Goal: Information Seeking & Learning: Learn about a topic

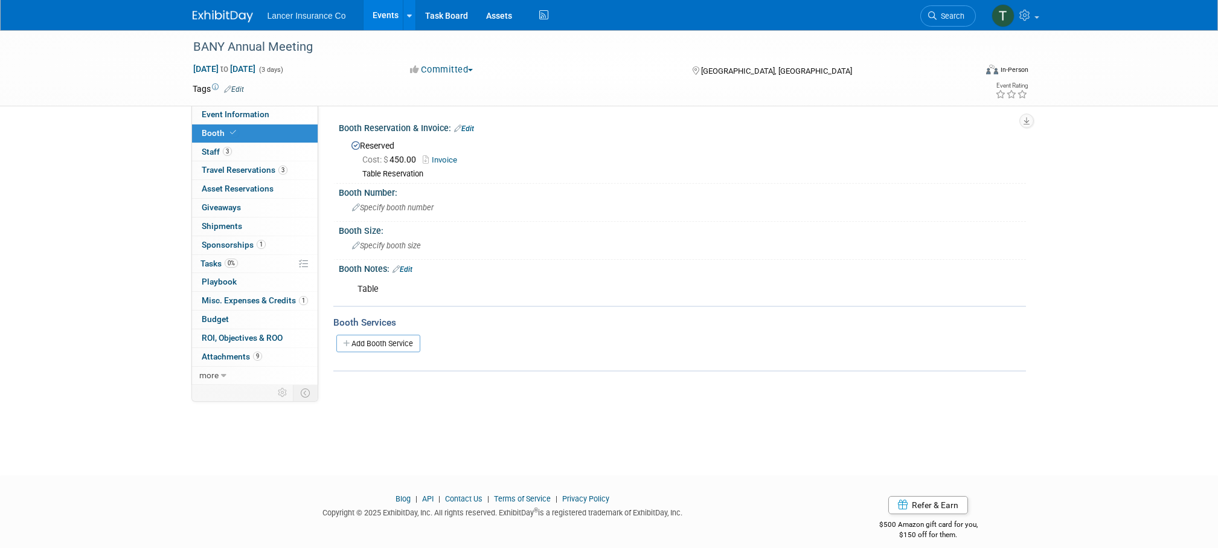
click at [382, 16] on link "Events" at bounding box center [385, 15] width 44 height 30
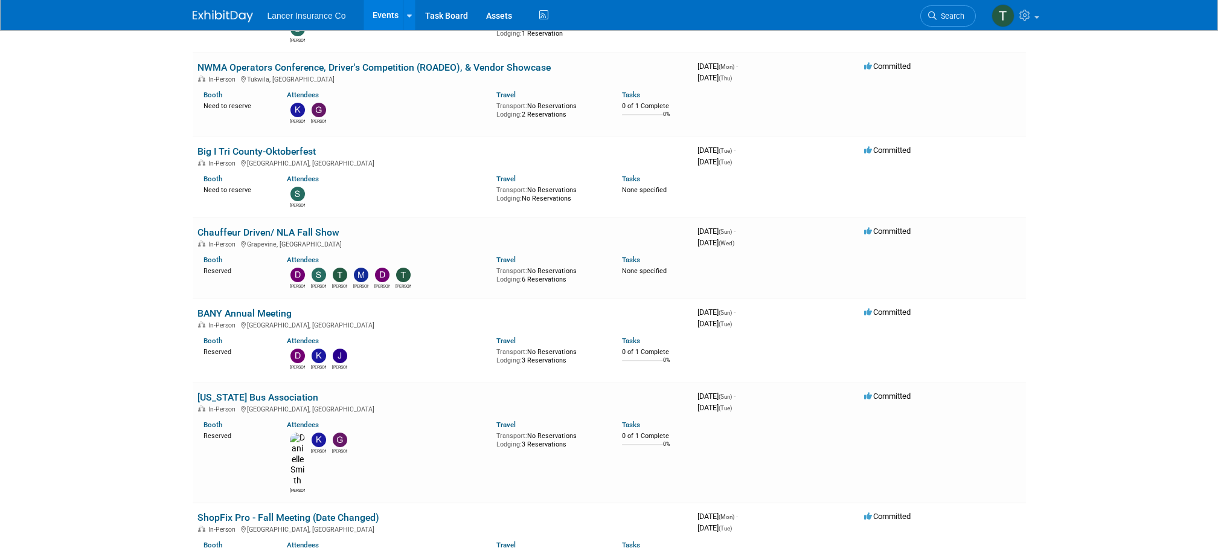
scroll to position [395, 0]
click at [242, 400] on link "[US_STATE] Bus Association" at bounding box center [257, 395] width 121 height 11
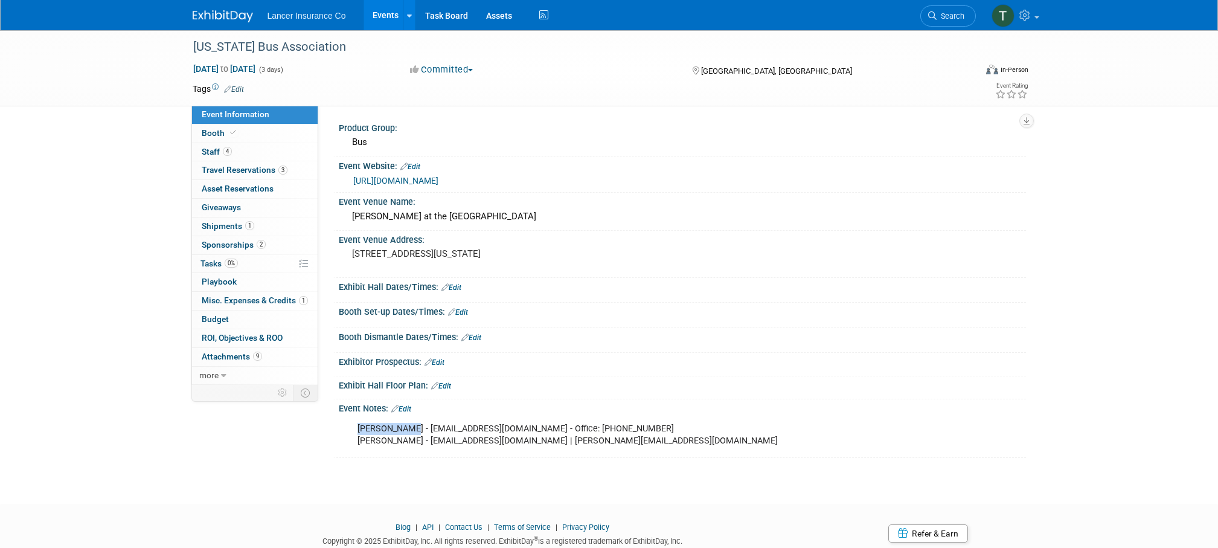
drag, startPoint x: 357, startPoint y: 426, endPoint x: 412, endPoint y: 425, distance: 54.4
click at [412, 425] on div "Vicki Bowman - vickib@cbabus.com - Office: 916-836-3340 Alice Lemon - alicel@cb…" at bounding box center [621, 435] width 544 height 36
copy div "Vicki Bowman"
click at [446, 18] on link "Task Board" at bounding box center [446, 15] width 61 height 30
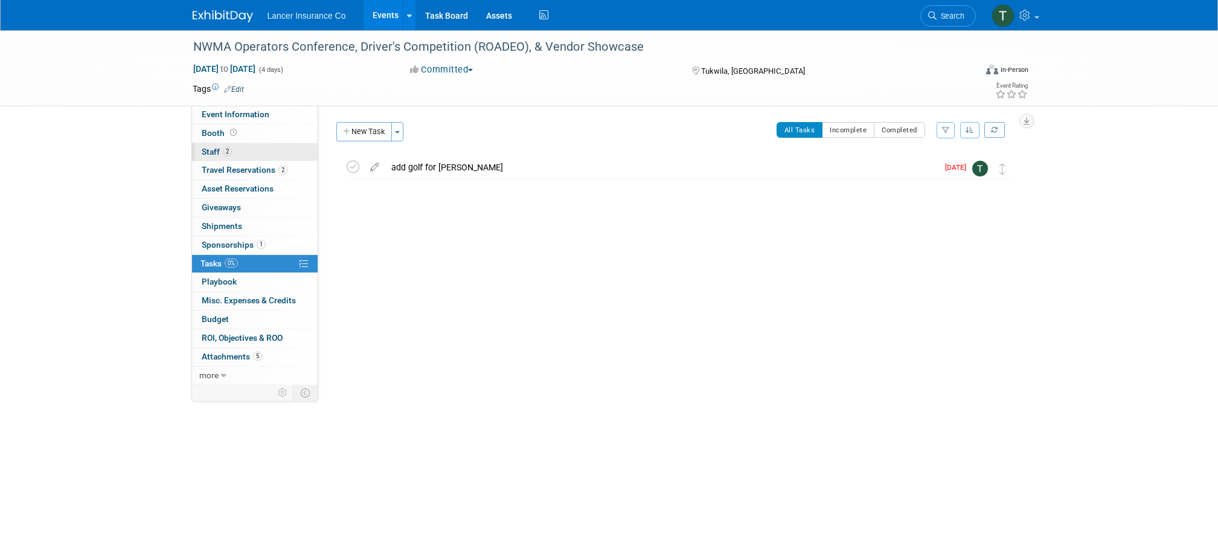
click at [219, 149] on span "Staff 2" at bounding box center [217, 152] width 30 height 10
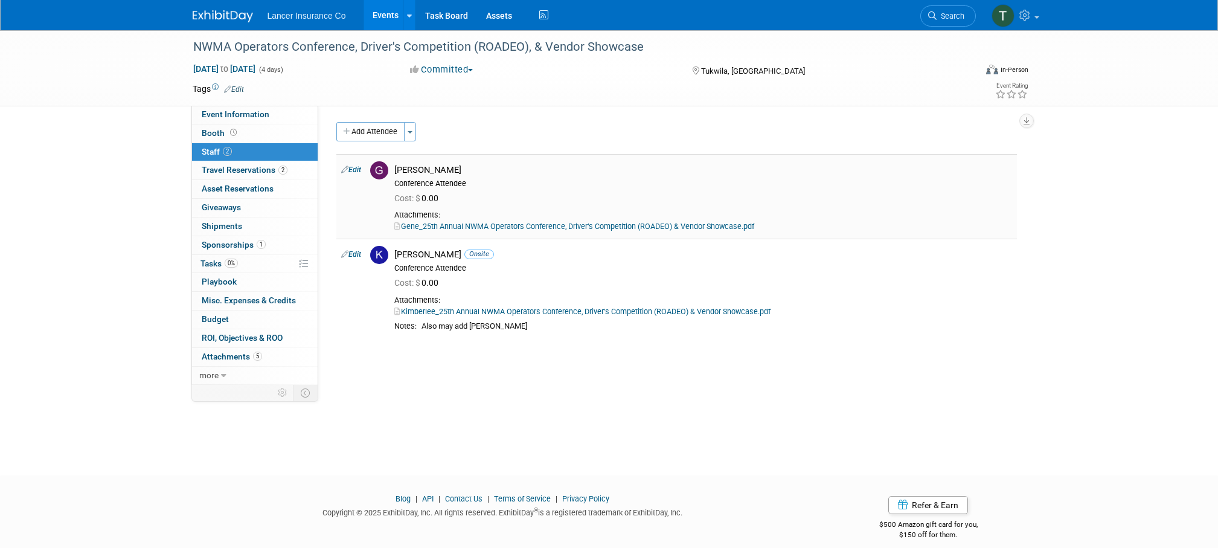
click at [499, 228] on link "Gene_25th Annual NWMA Operators Conference, Driver’s Competition (ROADEO) & Ven…" at bounding box center [574, 226] width 360 height 9
click at [264, 167] on span "Travel Reservations 2" at bounding box center [245, 170] width 86 height 10
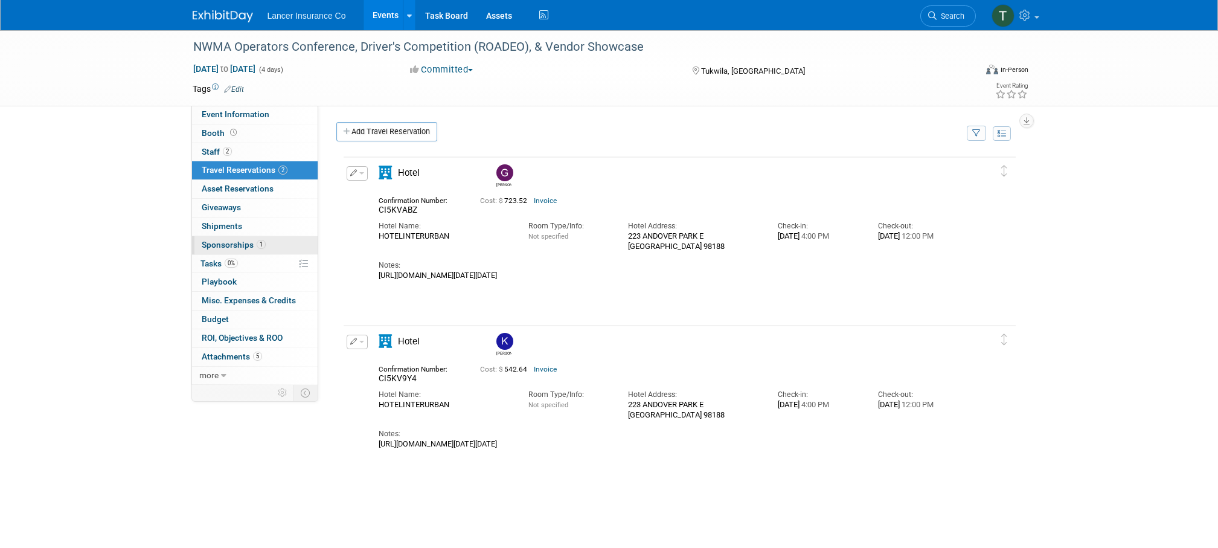
click at [239, 246] on span "Sponsorships 1" at bounding box center [234, 245] width 64 height 10
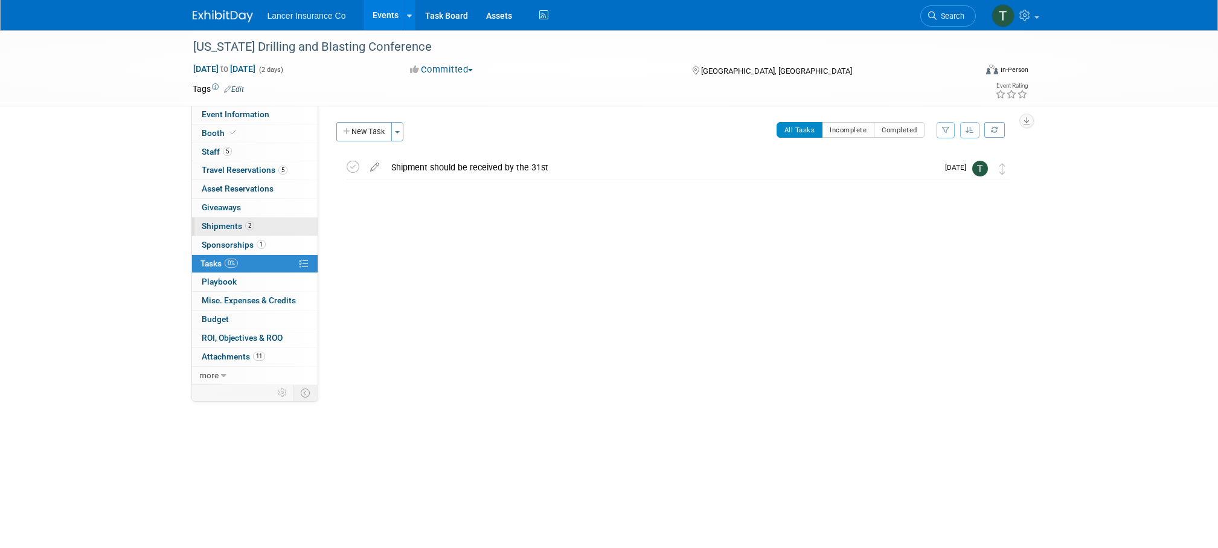
click at [222, 222] on span "Shipments 2" at bounding box center [228, 226] width 53 height 10
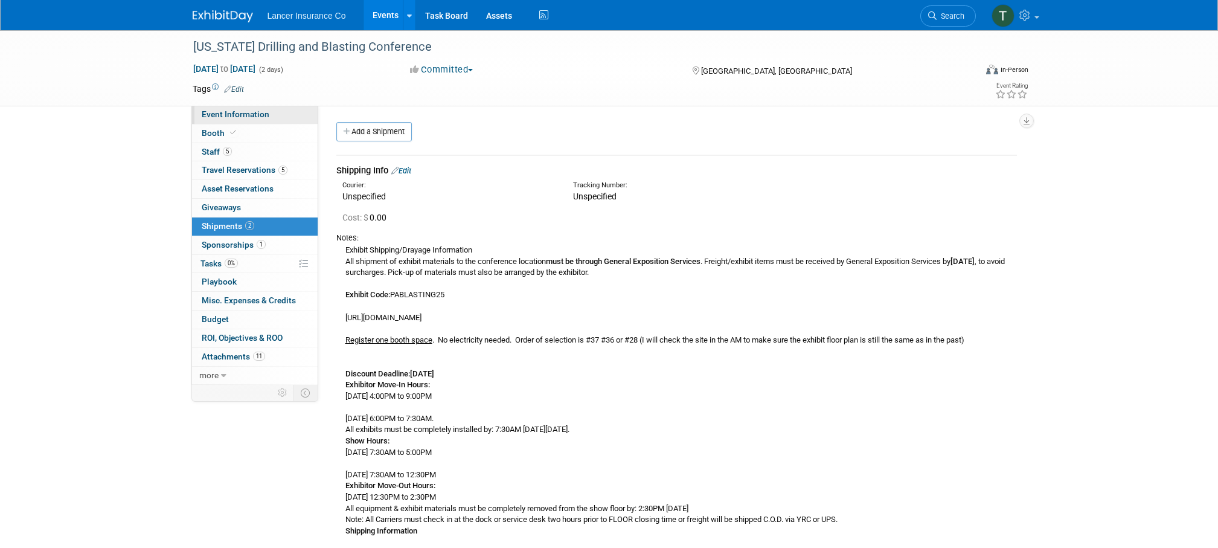
click at [225, 114] on span "Event Information" at bounding box center [236, 114] width 68 height 10
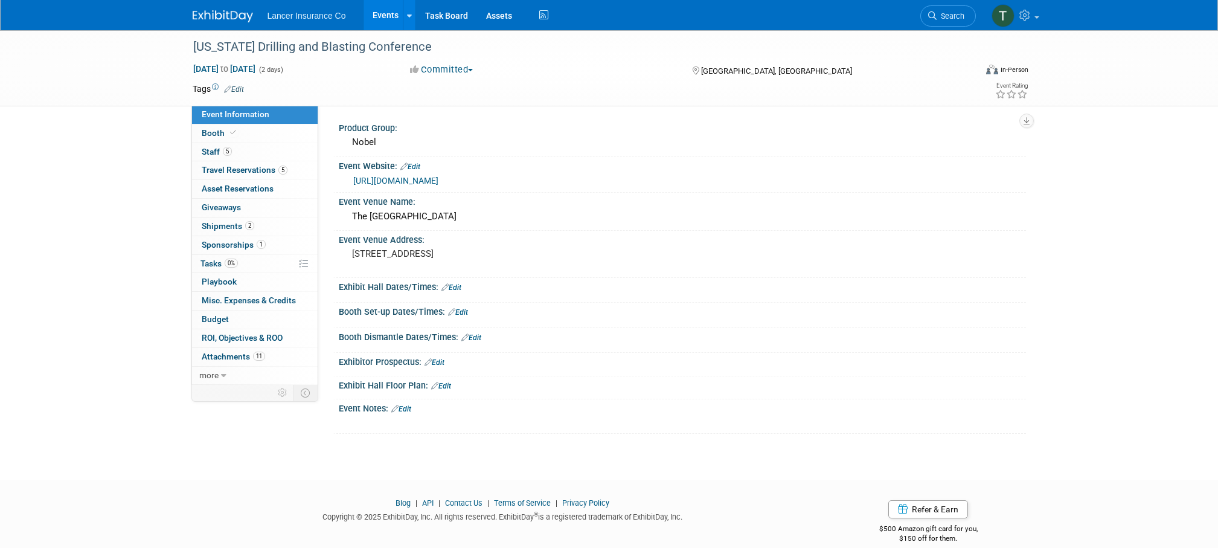
click at [429, 180] on link "[URL][DOMAIN_NAME]" at bounding box center [395, 181] width 85 height 10
click at [214, 133] on span "Booth" at bounding box center [220, 133] width 37 height 10
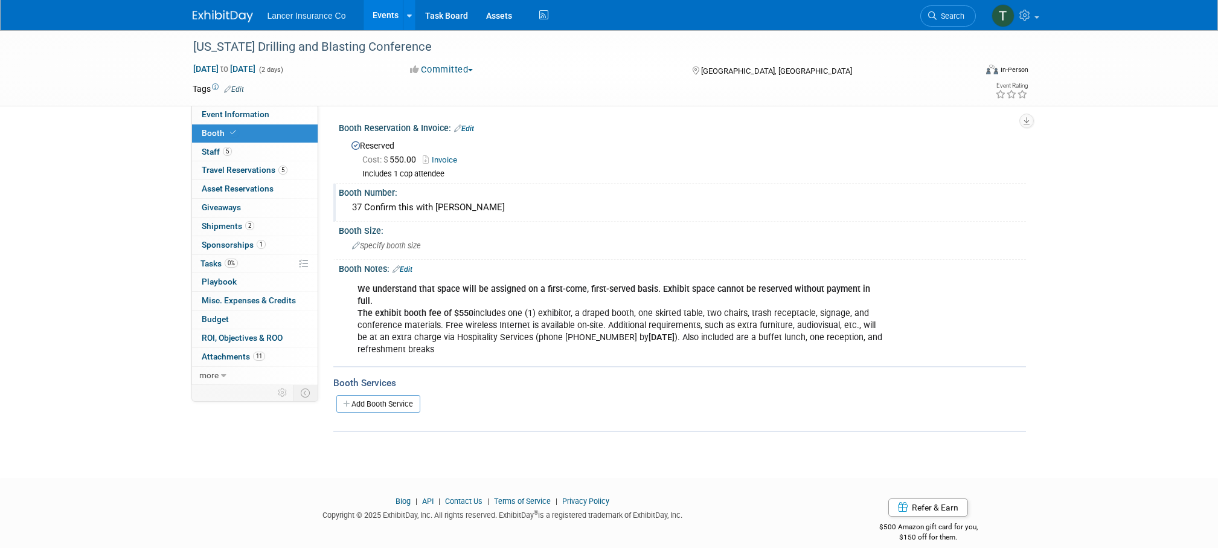
drag, startPoint x: 488, startPoint y: 207, endPoint x: 438, endPoint y: 204, distance: 50.2
click at [438, 204] on div "37 Confirm this with John Farris" at bounding box center [682, 207] width 669 height 19
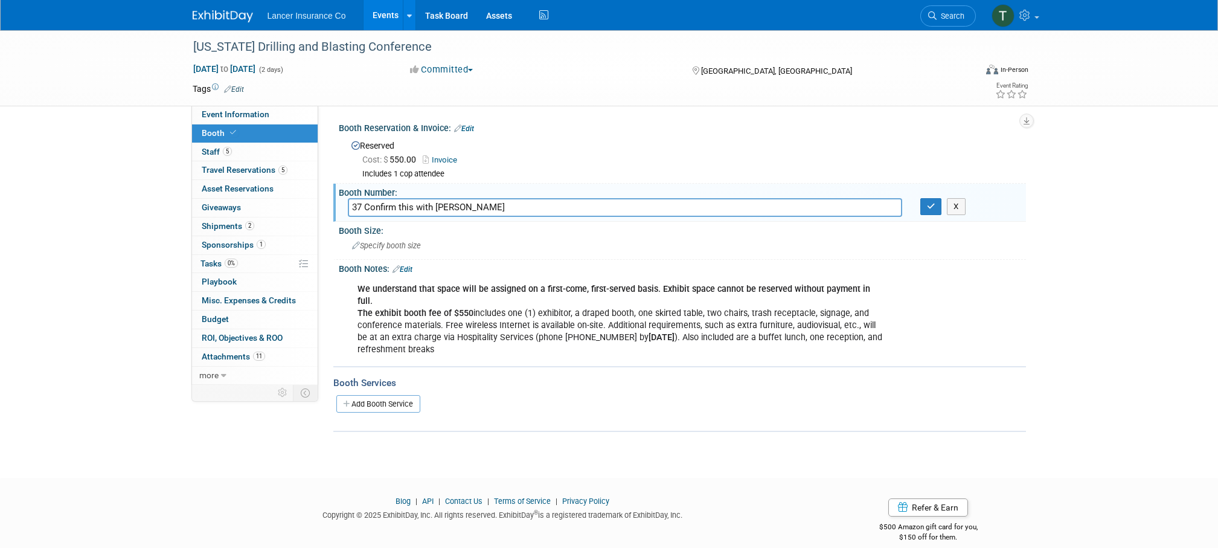
drag, startPoint x: 485, startPoint y: 203, endPoint x: 437, endPoint y: 202, distance: 48.9
click at [437, 202] on input "37 Confirm this with John Farris" at bounding box center [625, 207] width 554 height 19
click at [444, 159] on link "Invoice" at bounding box center [443, 159] width 40 height 9
click at [221, 224] on span "Shipments 2" at bounding box center [228, 226] width 53 height 10
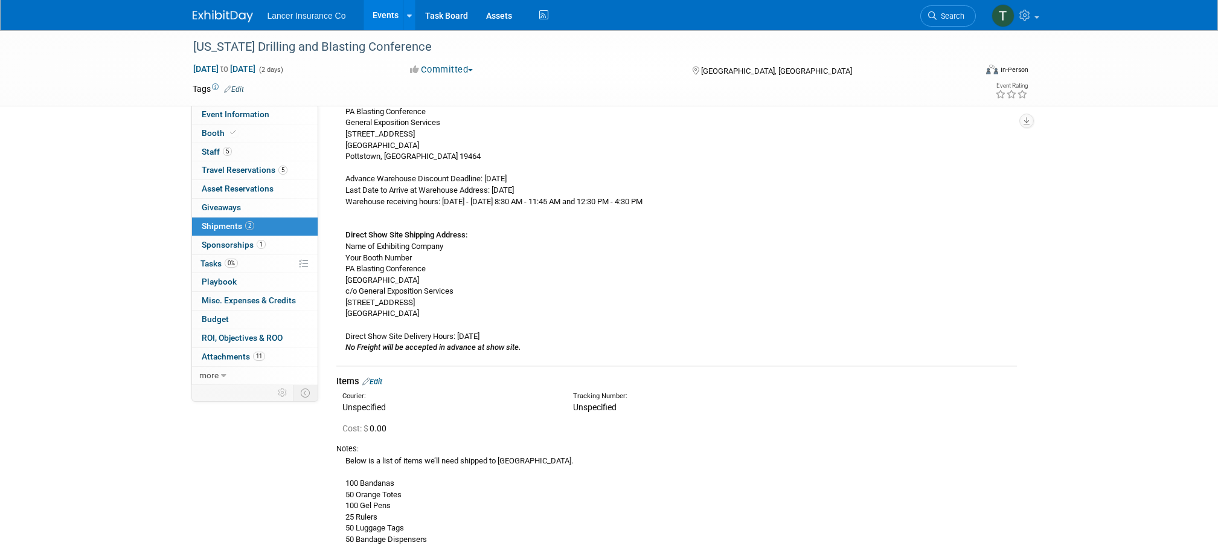
scroll to position [467, 0]
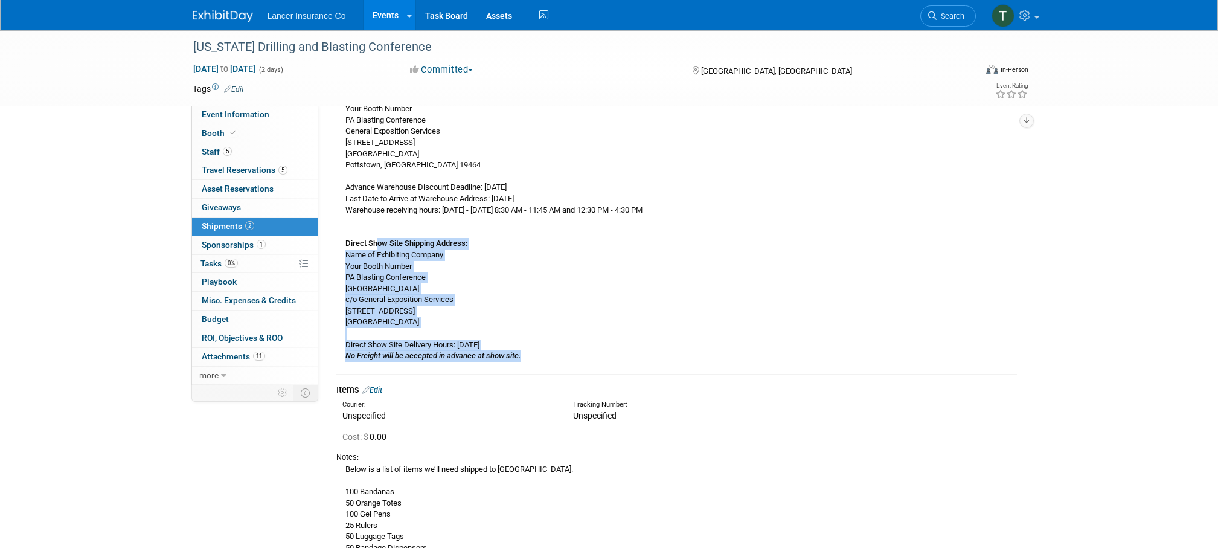
drag, startPoint x: 557, startPoint y: 359, endPoint x: 371, endPoint y: 240, distance: 220.2
click at [377, 242] on div "Exhibit Shipping/Drayage Information All shipment of exhibit materials to the c…" at bounding box center [676, 69] width 680 height 585
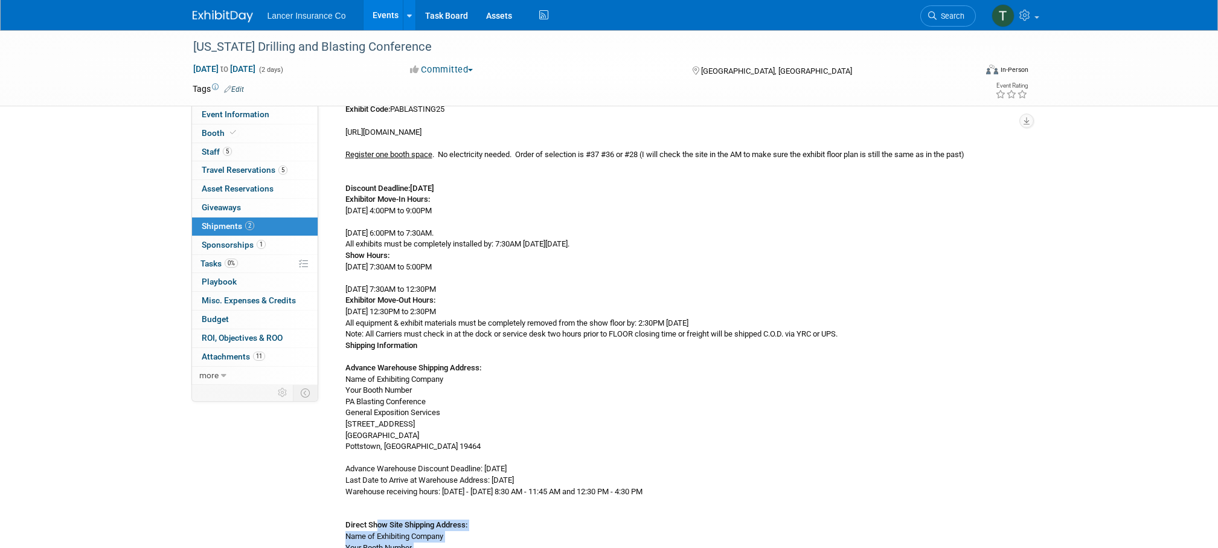
scroll to position [139, 0]
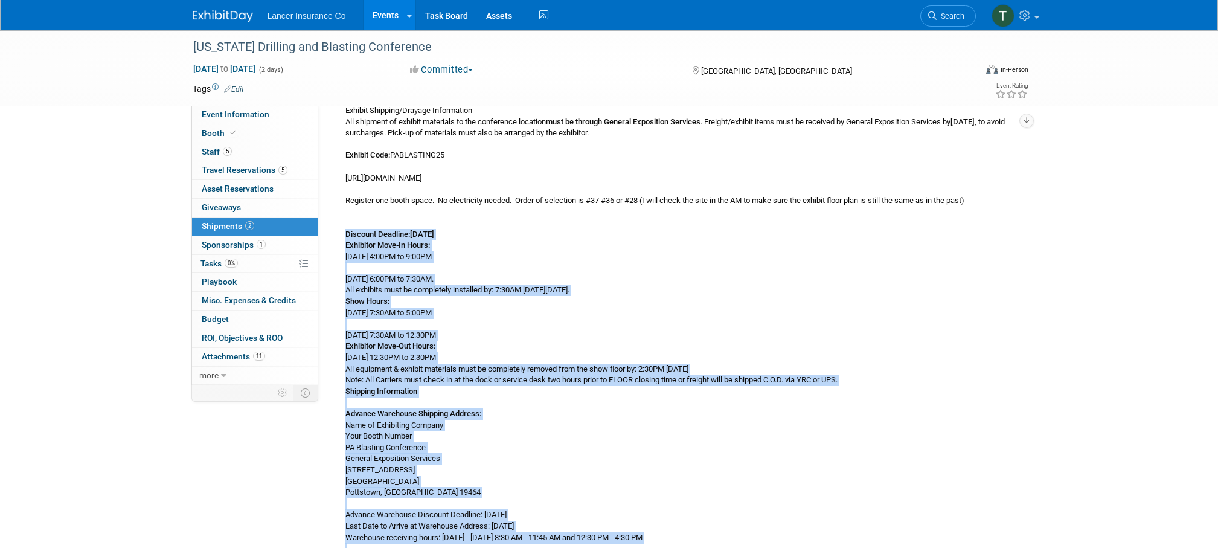
click at [345, 233] on b "Discount Deadline:Friday, October 31, 2025" at bounding box center [389, 233] width 89 height 9
copy div "Discount Deadline:Friday, October 31, 2025 Exhibitor Move-In Hours: Wednesday, …"
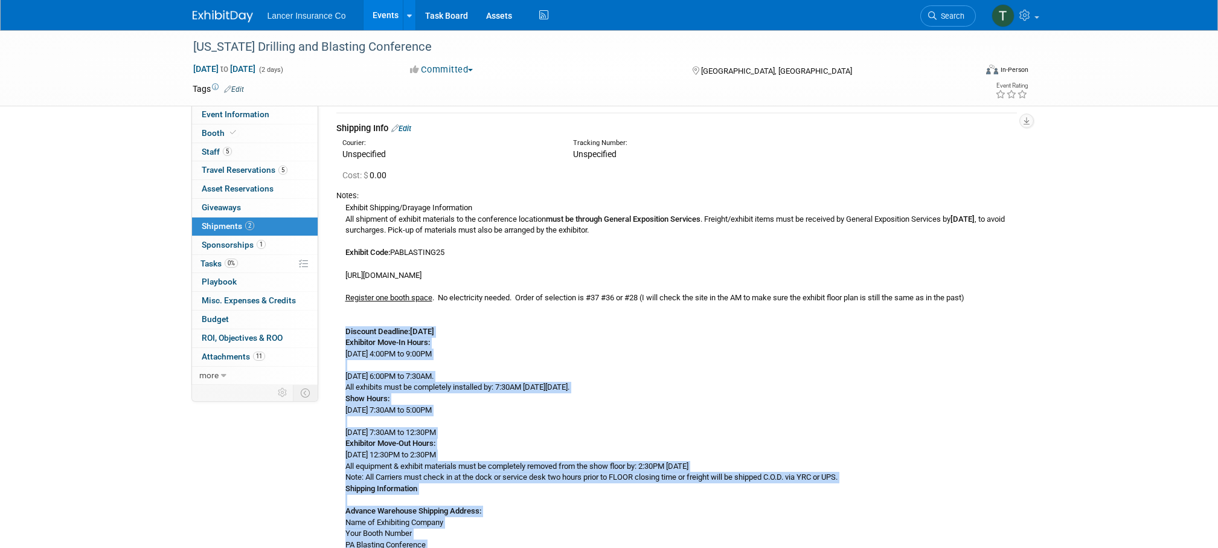
scroll to position [0, 0]
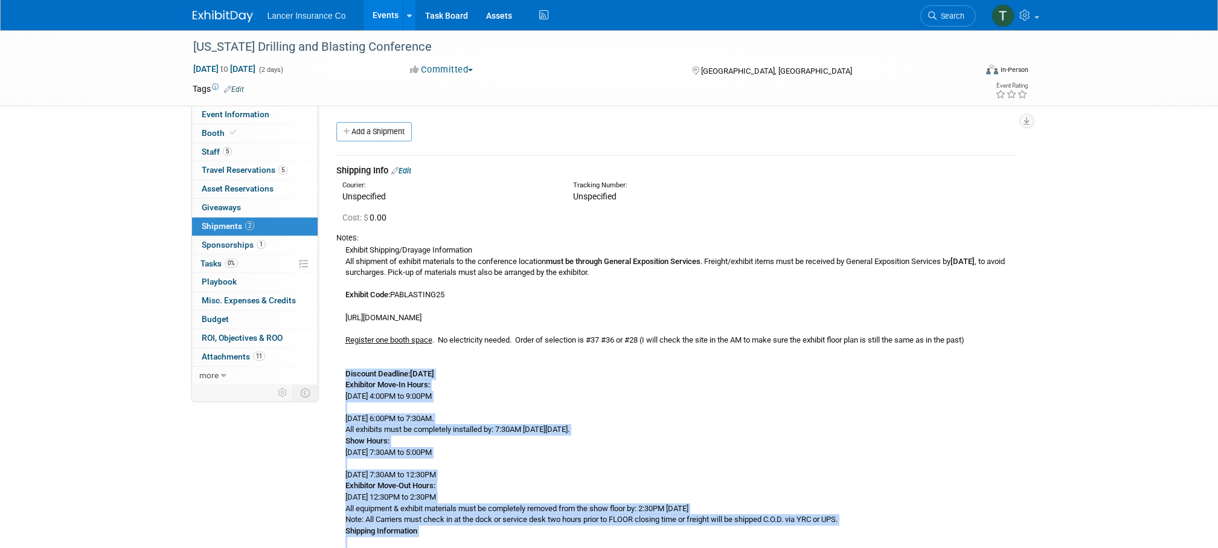
click at [409, 168] on link "Edit" at bounding box center [401, 170] width 20 height 9
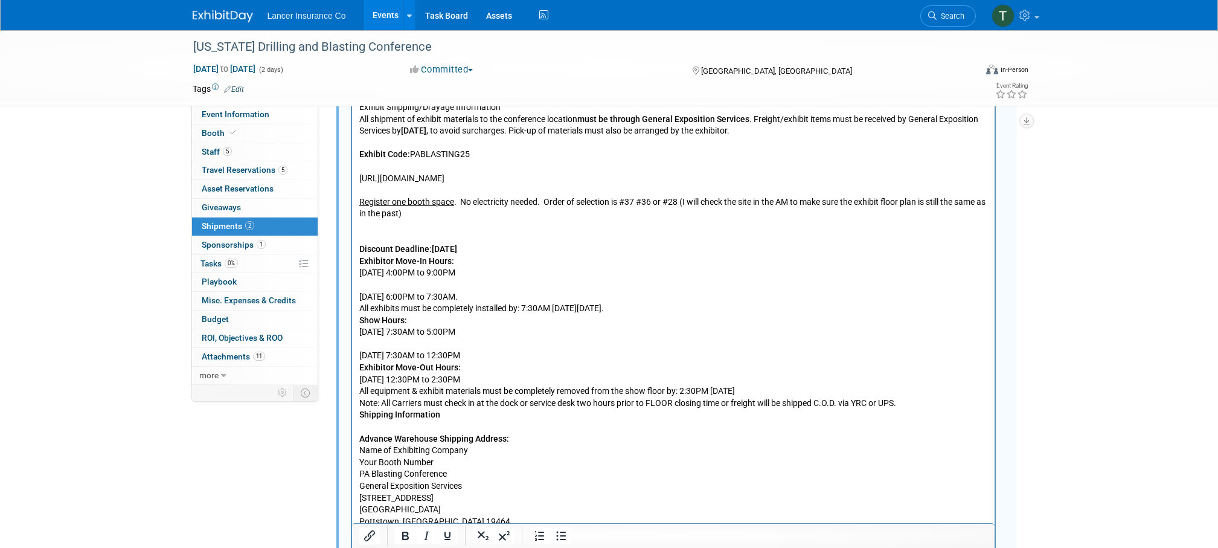
scroll to position [514, 0]
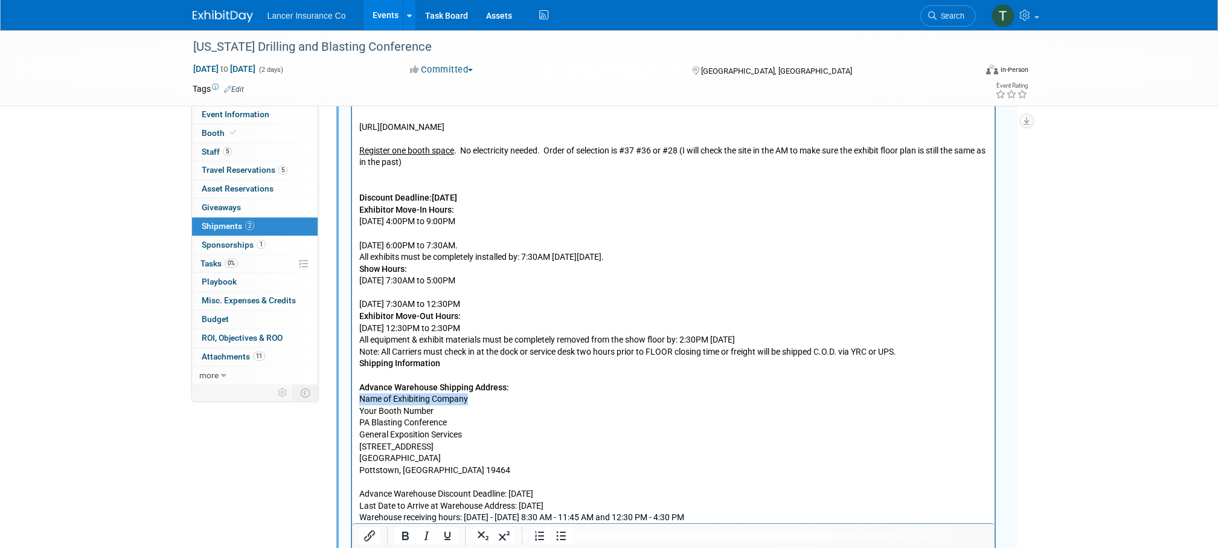
drag, startPoint x: 474, startPoint y: 398, endPoint x: 343, endPoint y: 395, distance: 131.0
click at [351, 395] on html "Exhibit Shipping/Drayage Information All shipment of exhibit materials to the c…" at bounding box center [672, 361] width 642 height 632
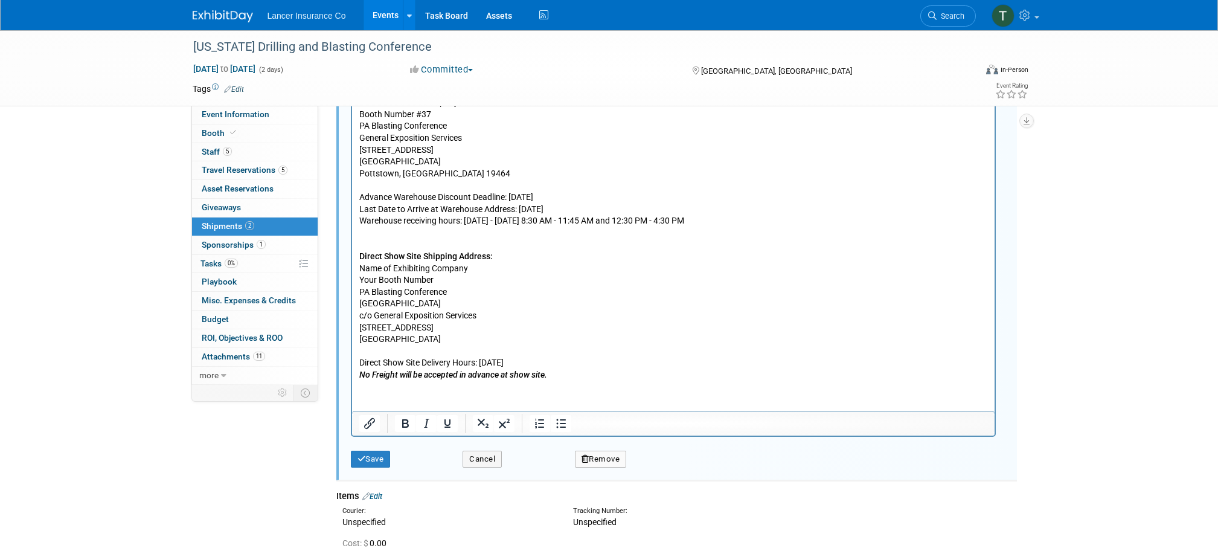
scroll to position [824, 0]
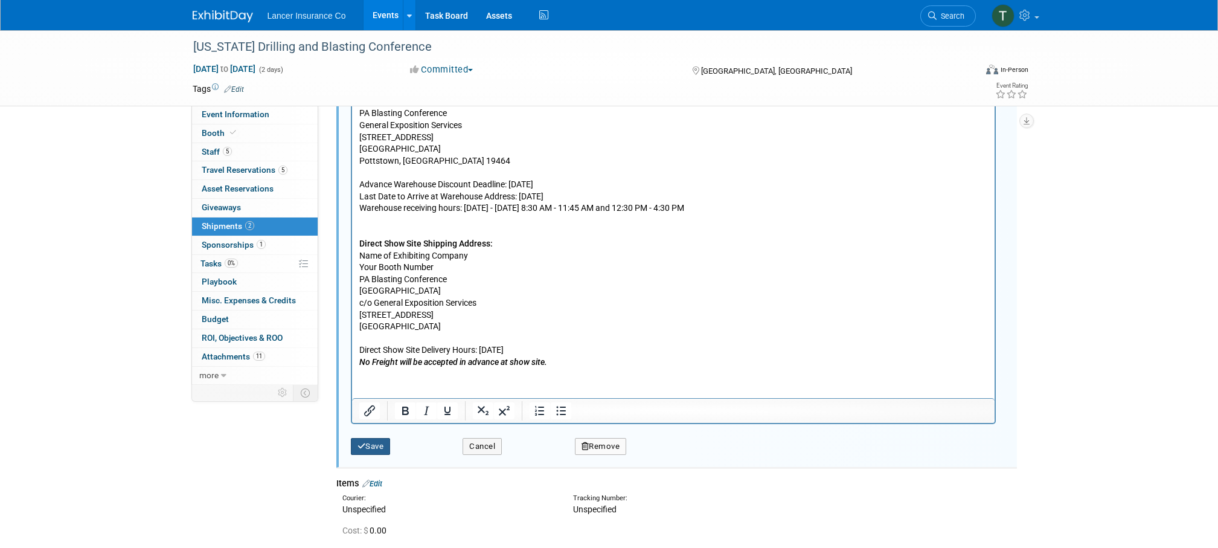
click at [382, 447] on button "Save" at bounding box center [371, 446] width 40 height 17
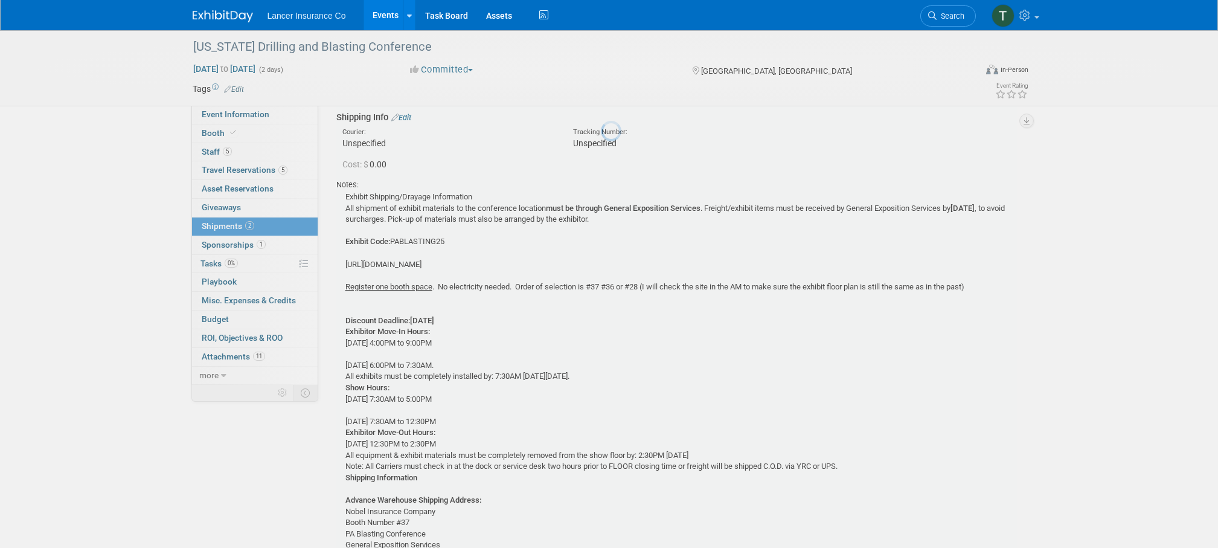
scroll to position [18, 0]
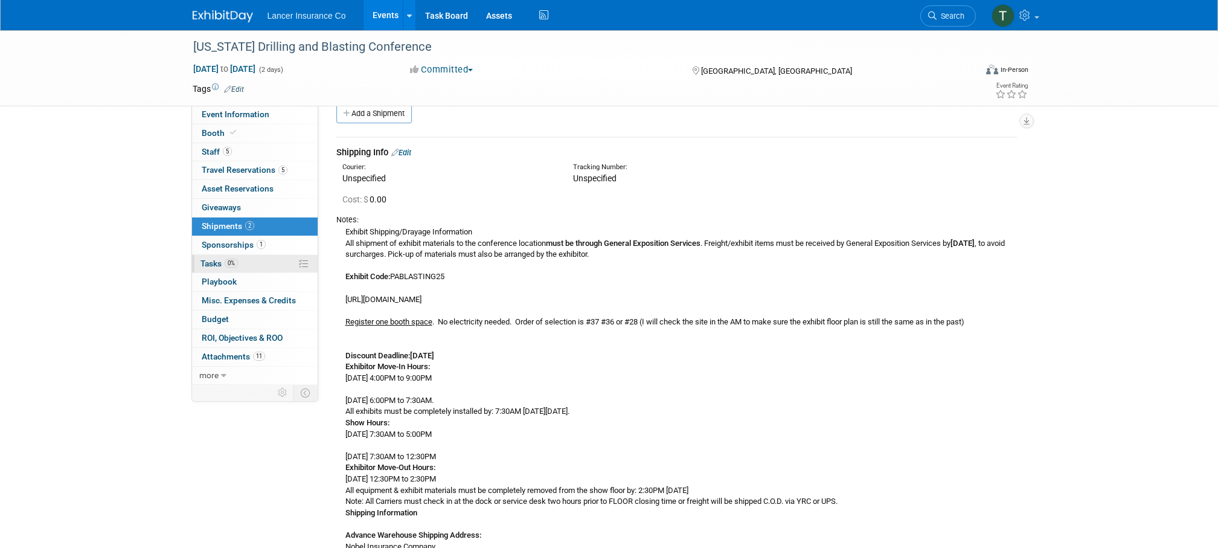
click at [219, 267] on span "Tasks 0%" at bounding box center [218, 263] width 37 height 10
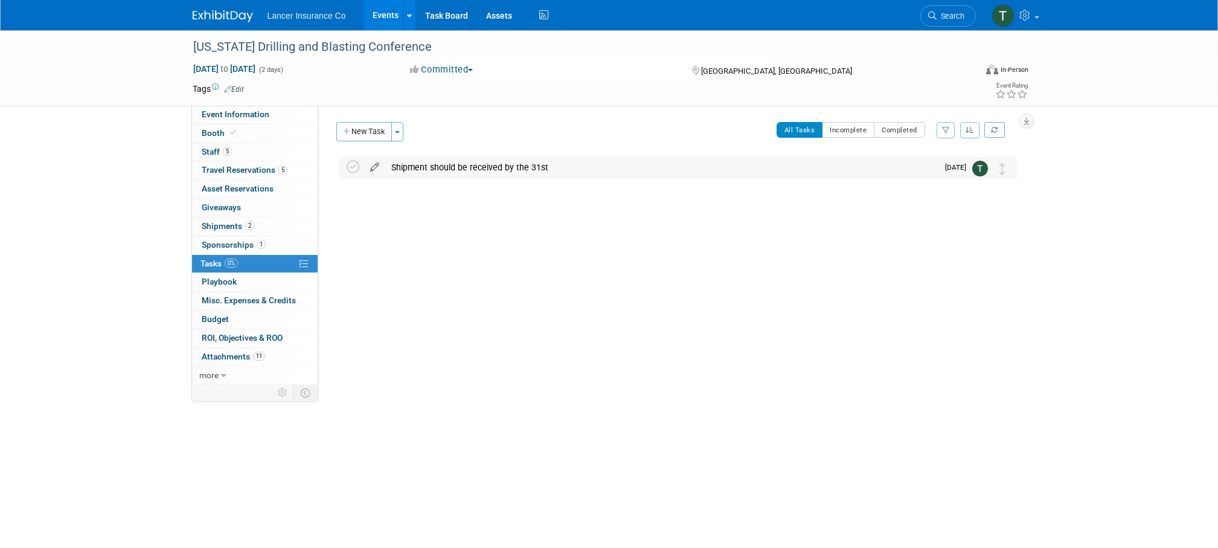
click at [371, 168] on icon at bounding box center [374, 164] width 21 height 15
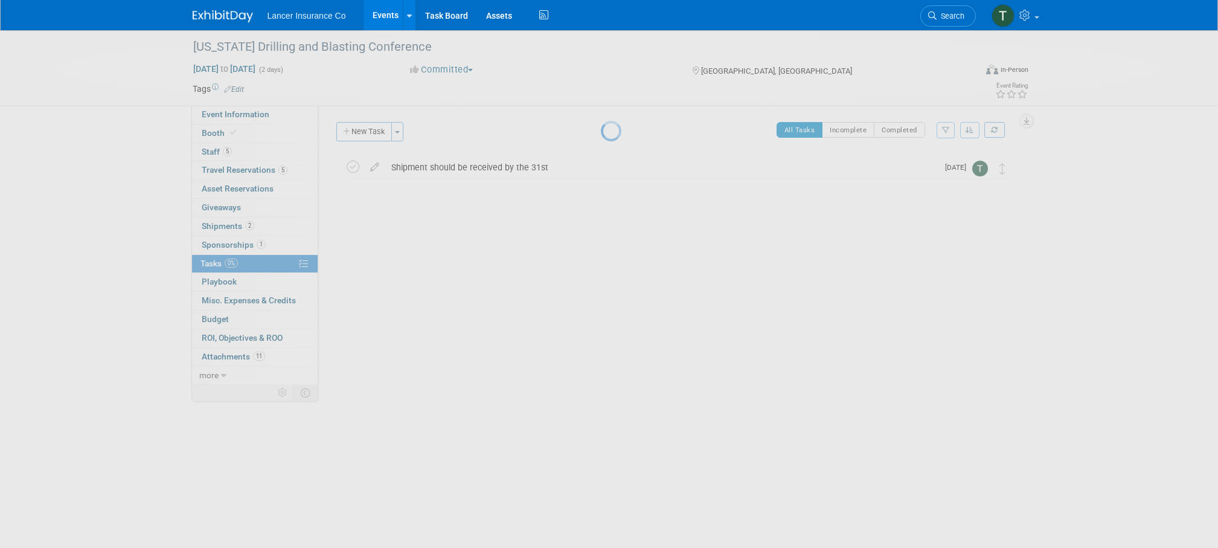
select select "9"
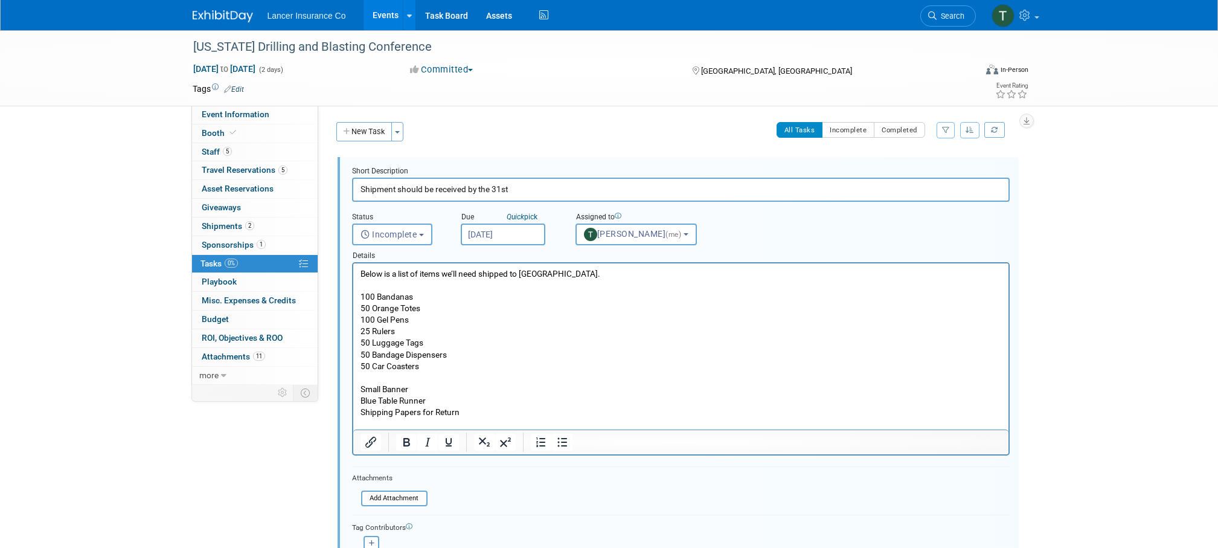
click at [486, 230] on input "Oct 20, 2025" at bounding box center [503, 234] width 85 height 22
click at [239, 456] on div "Event Information Event Info Booth Booth 5 Staff 5 Staff 5 Travel Reservations …" at bounding box center [609, 342] width 851 height 624
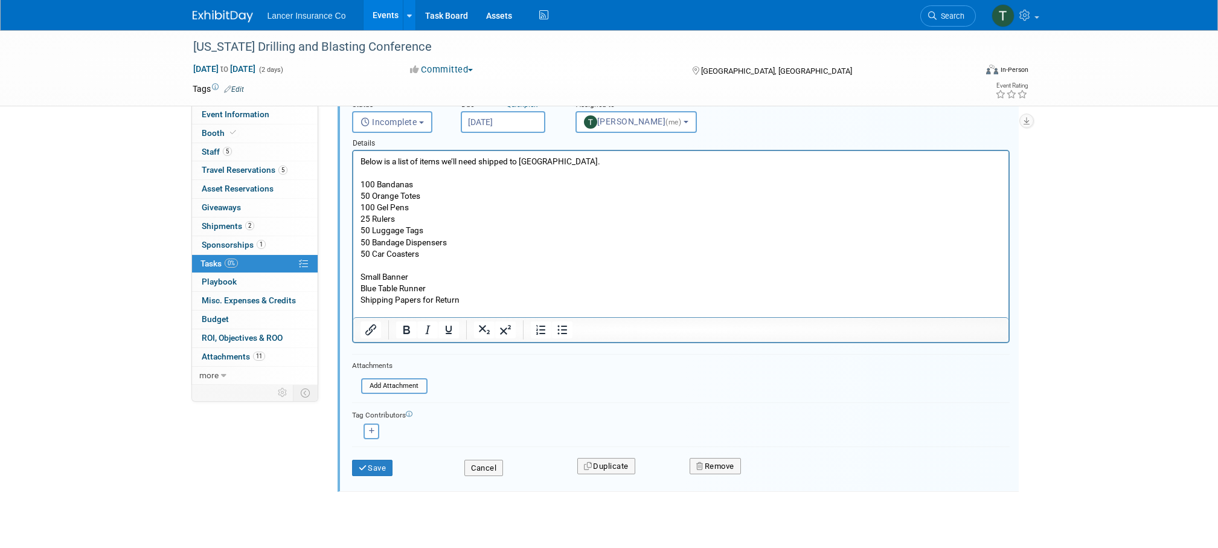
scroll to position [130, 0]
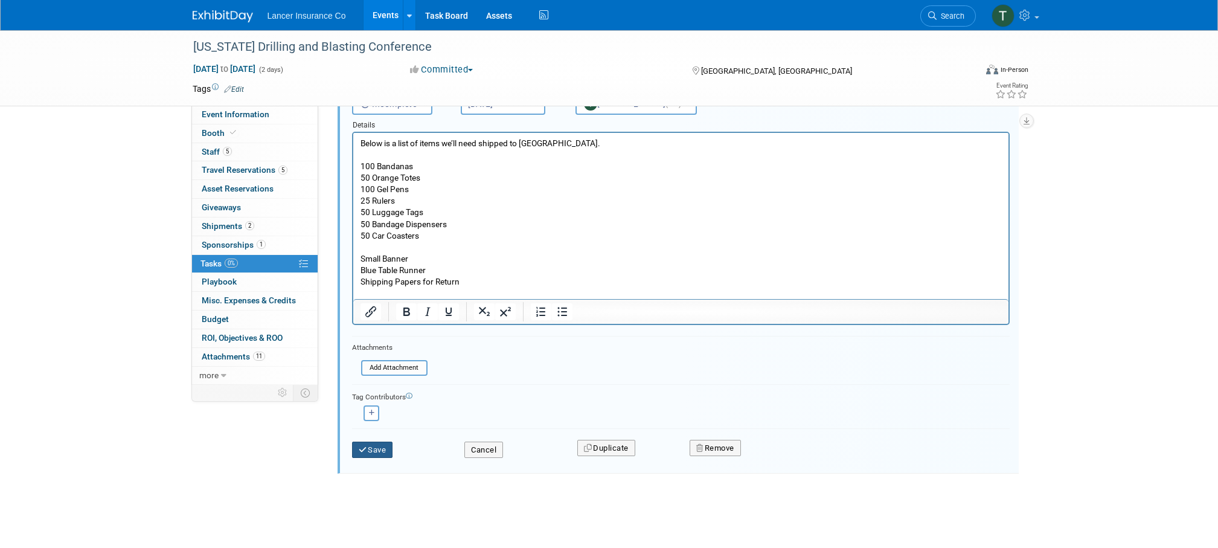
click at [371, 448] on button "Save" at bounding box center [372, 449] width 41 height 17
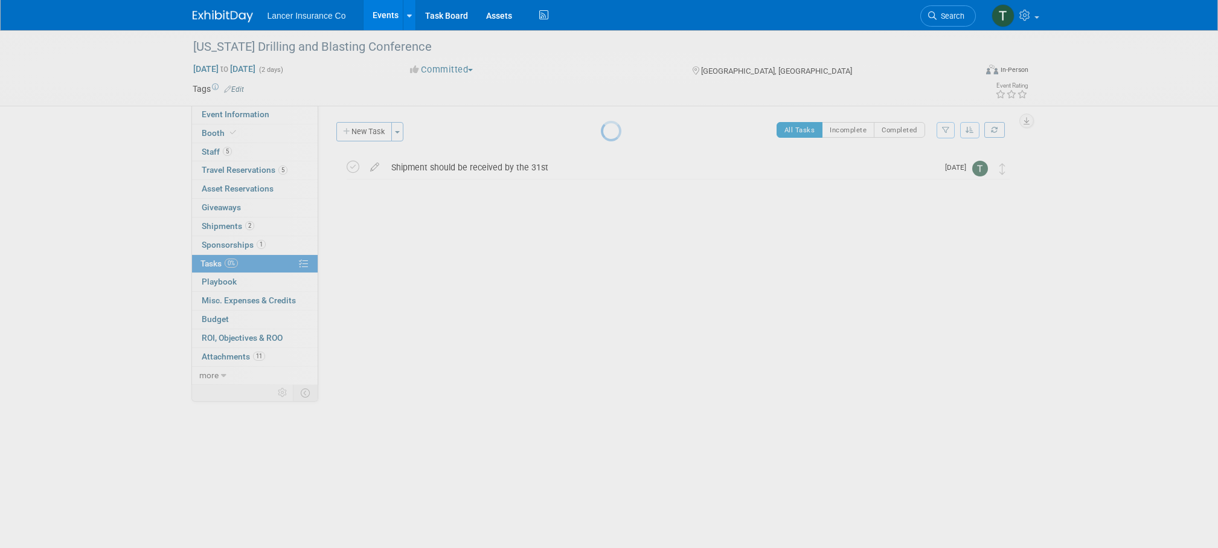
scroll to position [0, 0]
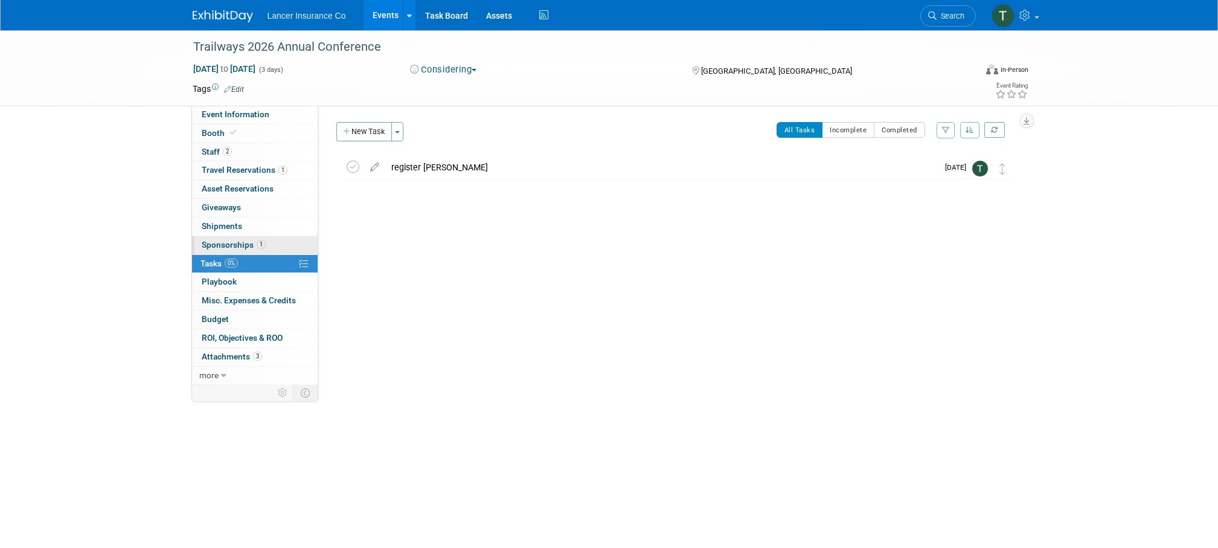
click at [240, 243] on span "Sponsorships 1" at bounding box center [234, 245] width 64 height 10
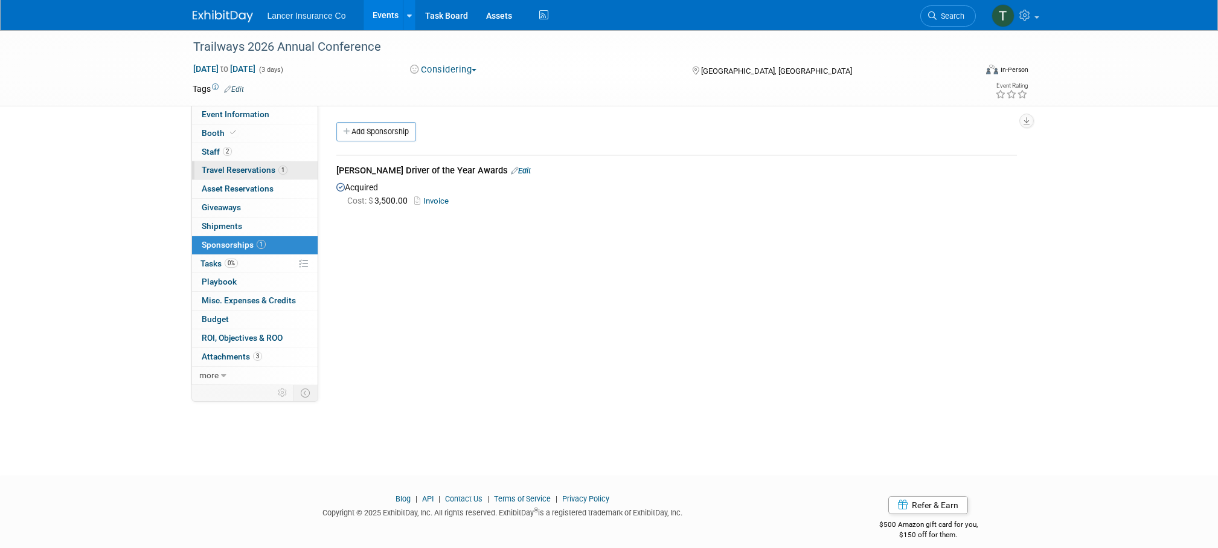
click at [243, 166] on span "Travel Reservations 1" at bounding box center [245, 170] width 86 height 10
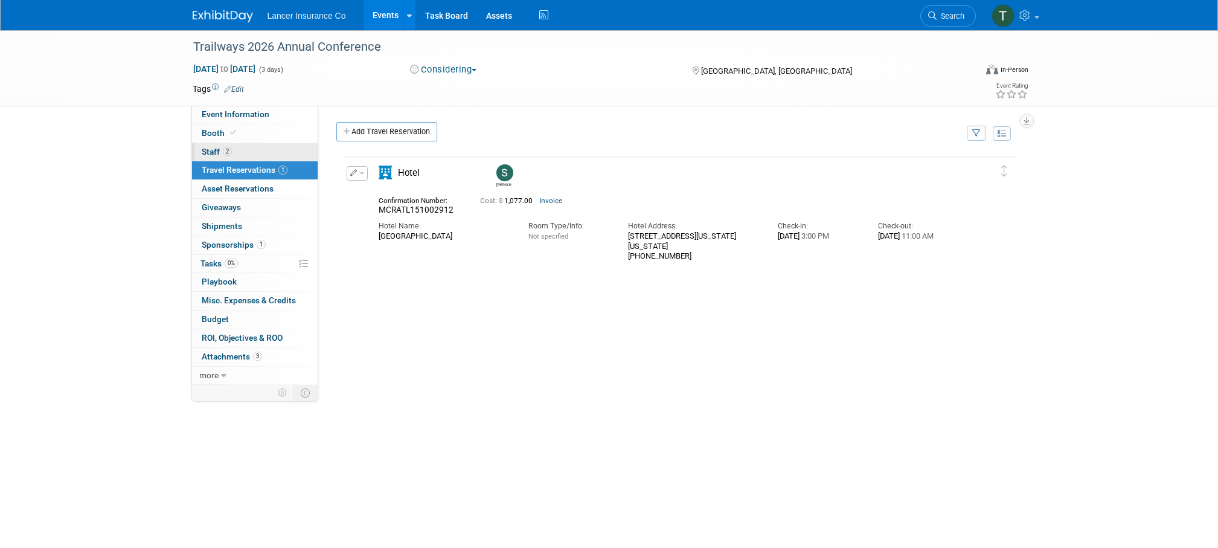
click at [208, 151] on span "Staff 2" at bounding box center [217, 152] width 30 height 10
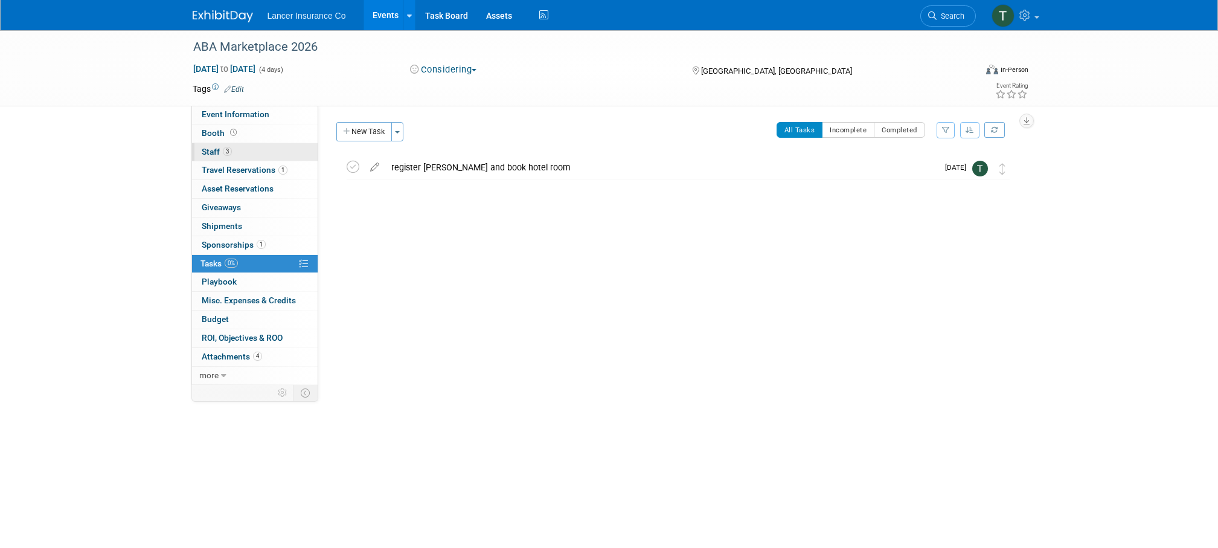
click at [216, 154] on span "Staff 3" at bounding box center [217, 152] width 30 height 10
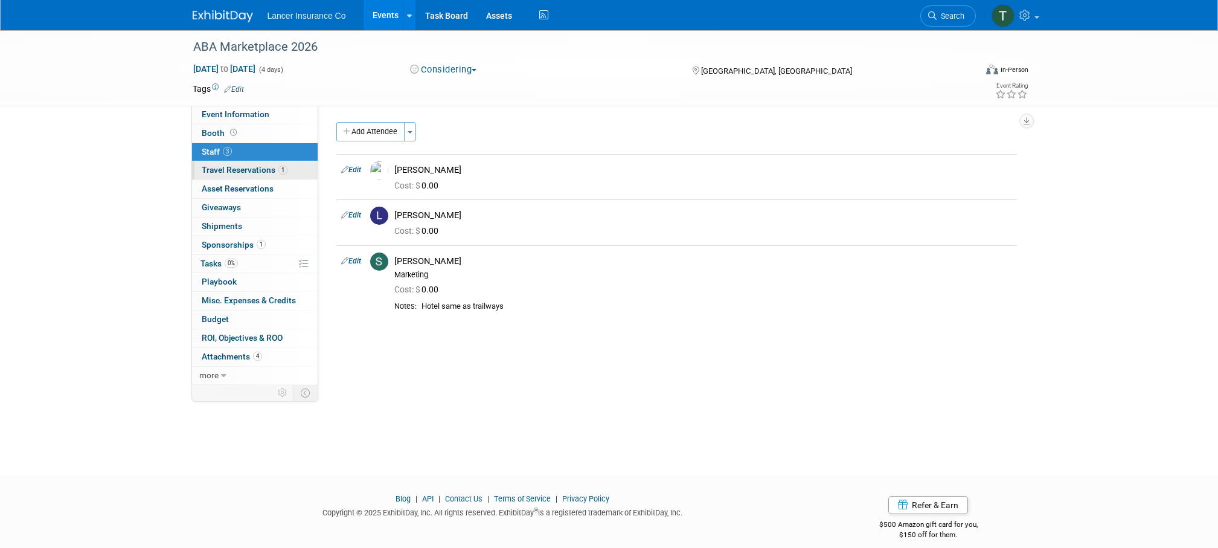
click at [234, 167] on span "Travel Reservations 1" at bounding box center [245, 170] width 86 height 10
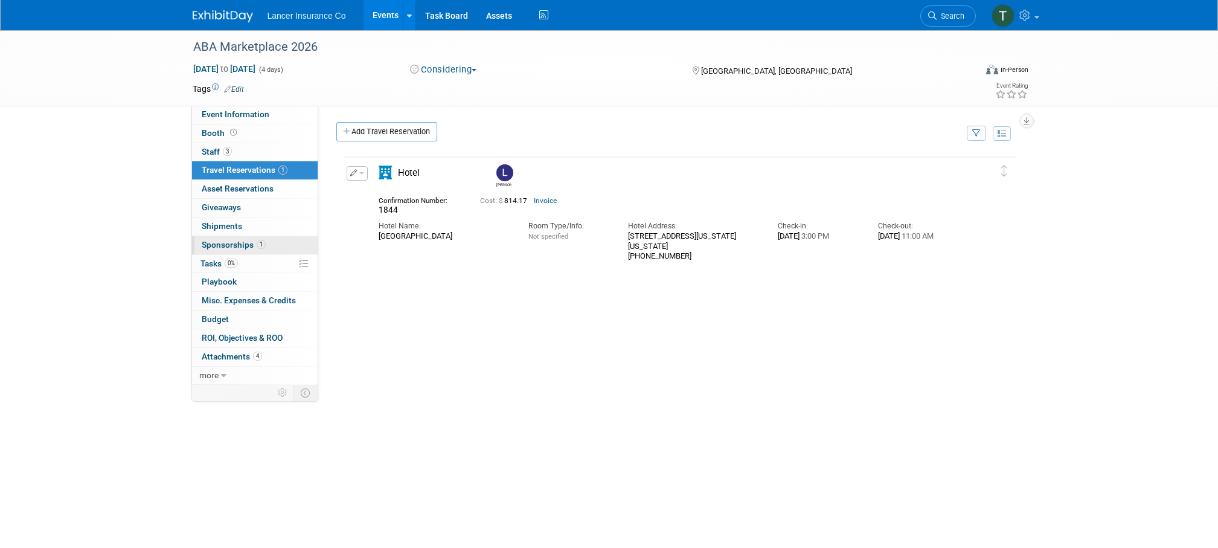
click at [233, 242] on span "Sponsorships 1" at bounding box center [234, 245] width 64 height 10
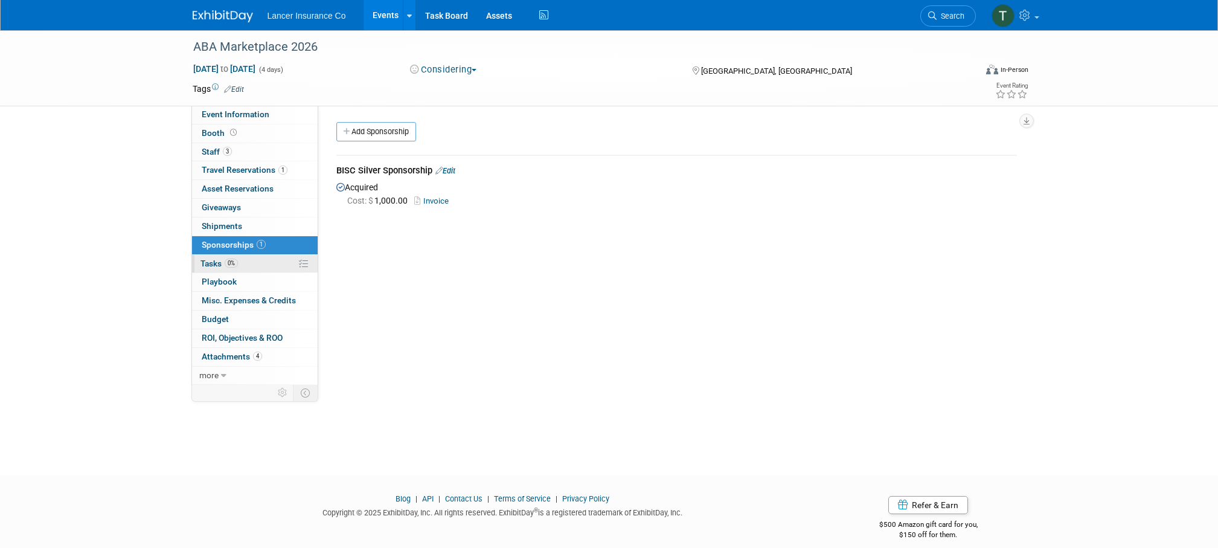
click at [219, 261] on span "Tasks 0%" at bounding box center [218, 263] width 37 height 10
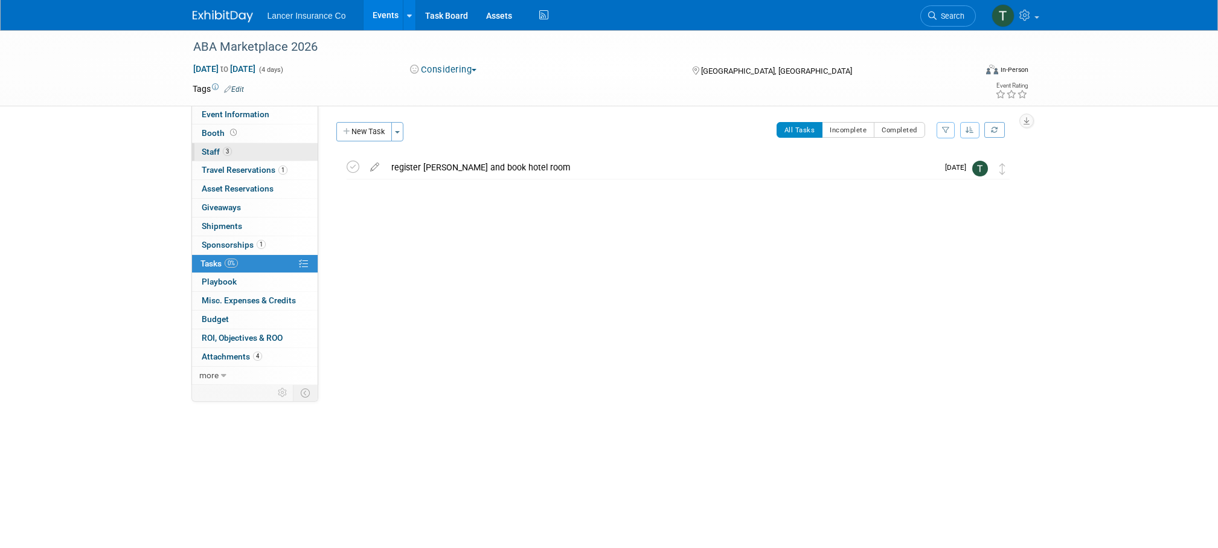
click at [210, 149] on span "Staff 3" at bounding box center [217, 152] width 30 height 10
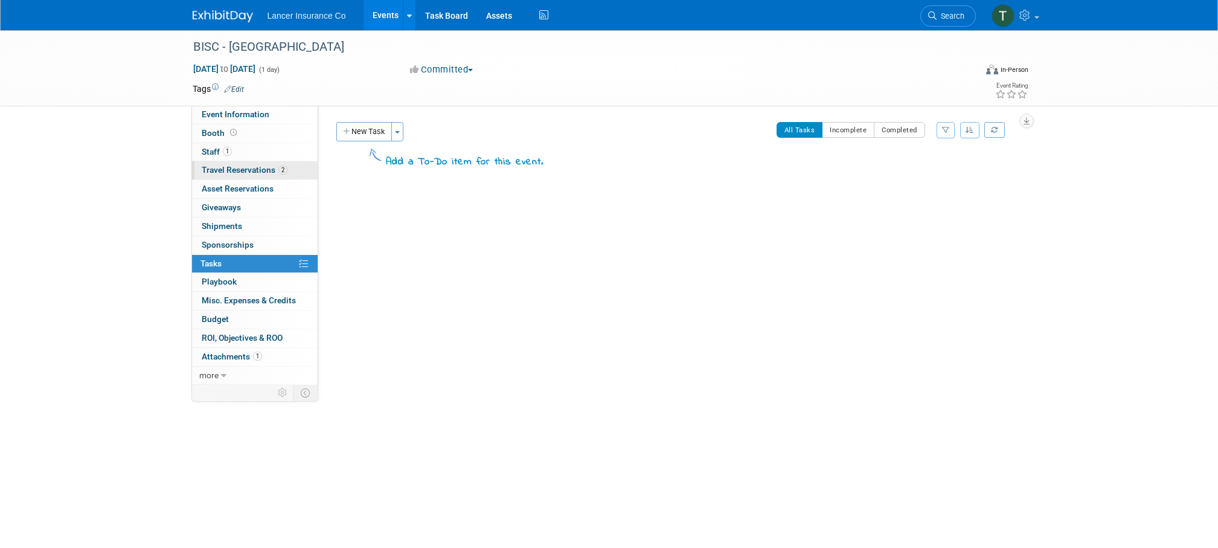
click at [235, 168] on span "Travel Reservations 2" at bounding box center [245, 170] width 86 height 10
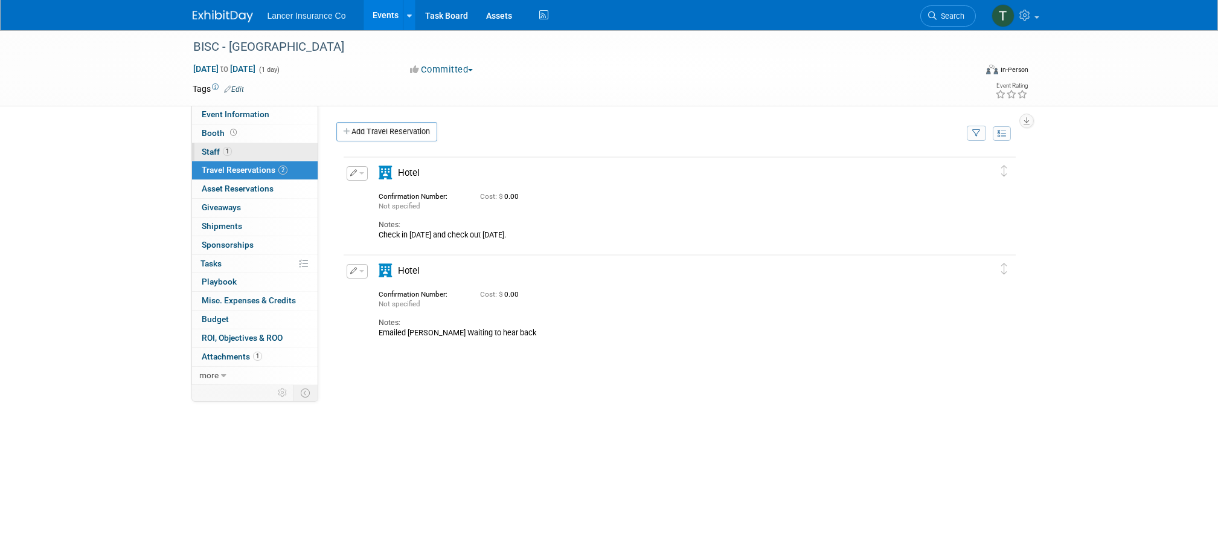
click at [213, 149] on span "Staff 1" at bounding box center [217, 152] width 30 height 10
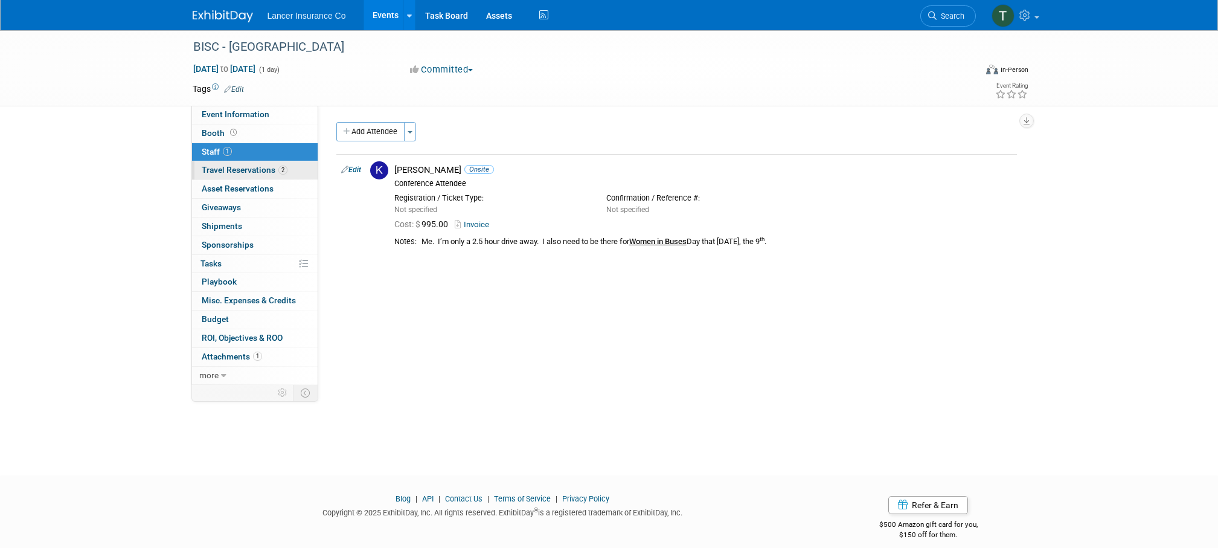
click at [220, 167] on span "Travel Reservations 2" at bounding box center [245, 170] width 86 height 10
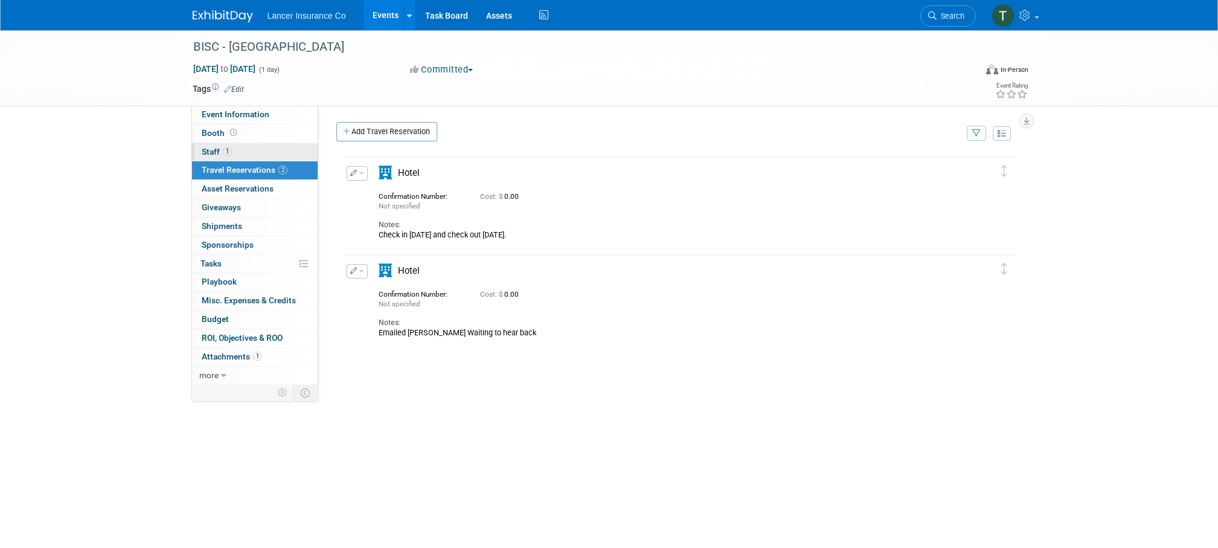
click at [216, 155] on span "Staff 1" at bounding box center [217, 152] width 30 height 10
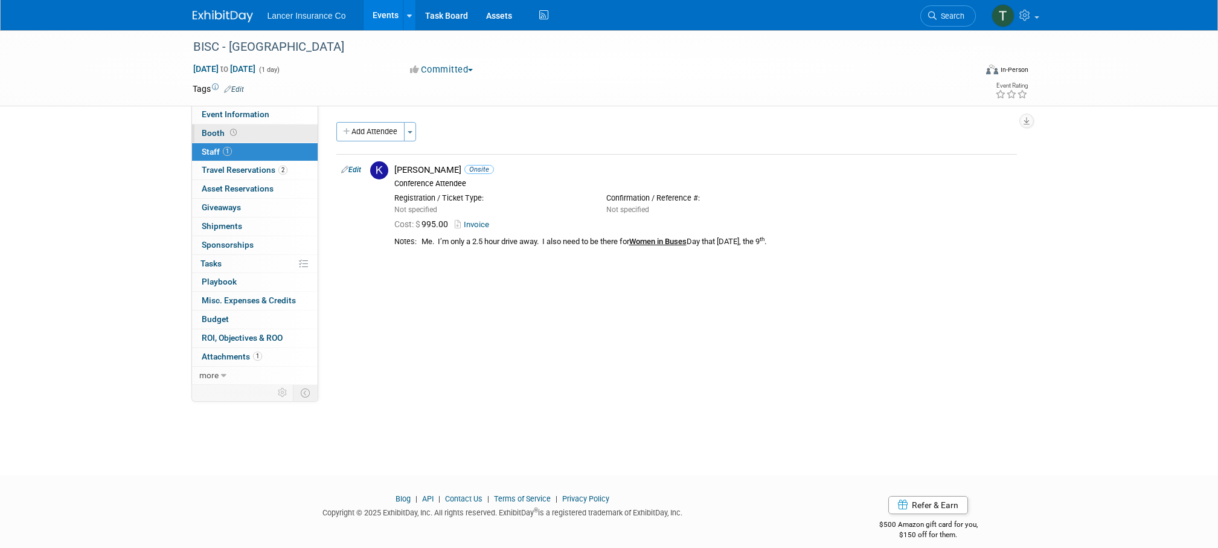
click at [213, 130] on span "Booth" at bounding box center [220, 133] width 37 height 10
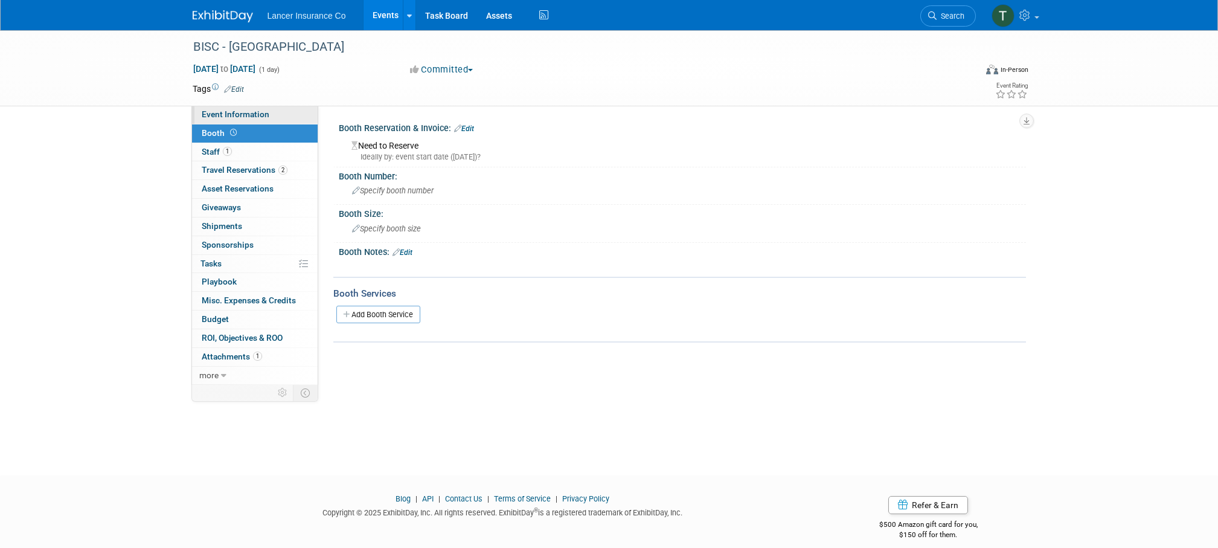
click at [219, 112] on span "Event Information" at bounding box center [236, 114] width 68 height 10
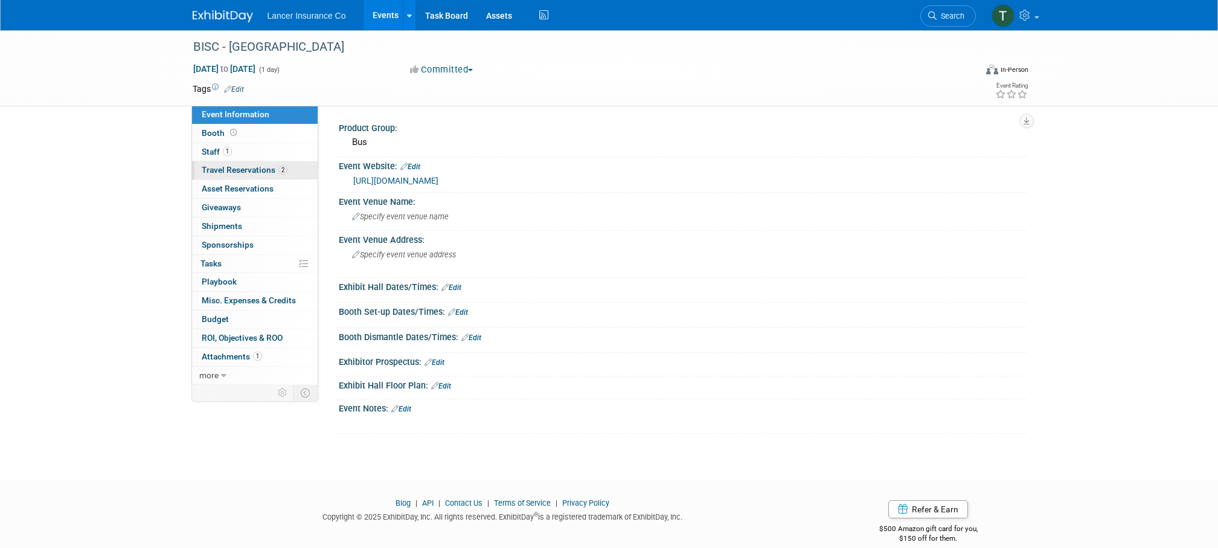
click at [217, 165] on span "Travel Reservations 2" at bounding box center [245, 170] width 86 height 10
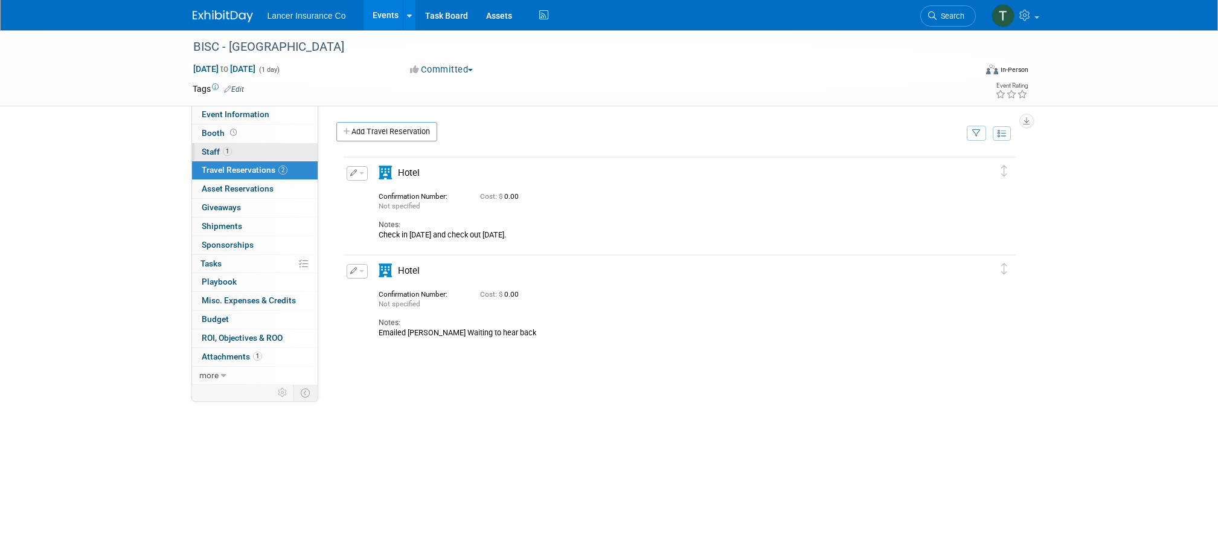
click at [213, 150] on span "Staff 1" at bounding box center [217, 152] width 30 height 10
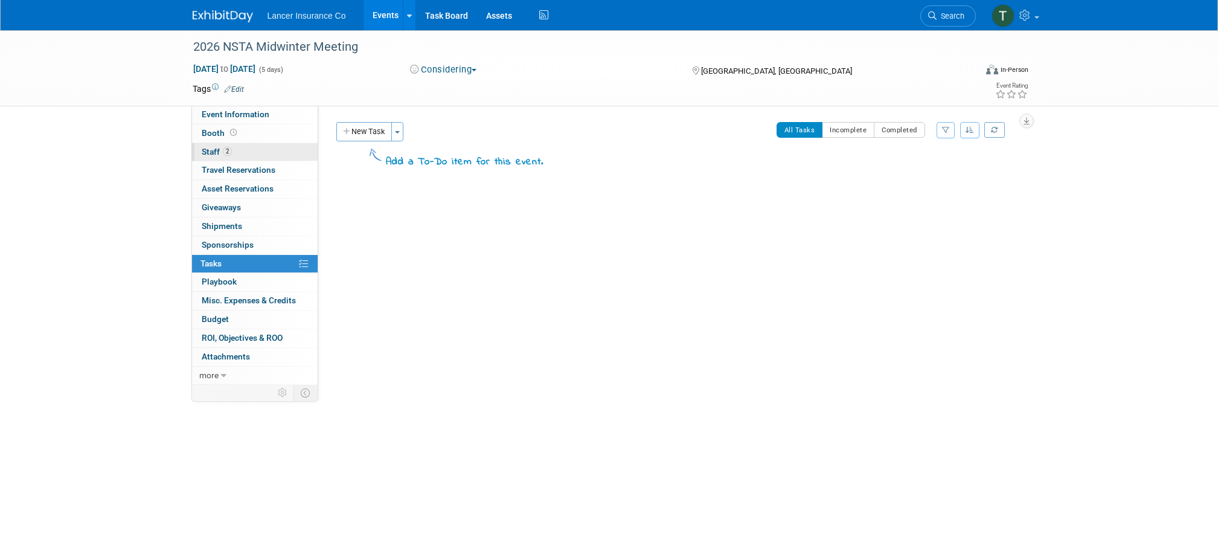
click at [216, 150] on span "Staff 2" at bounding box center [217, 152] width 30 height 10
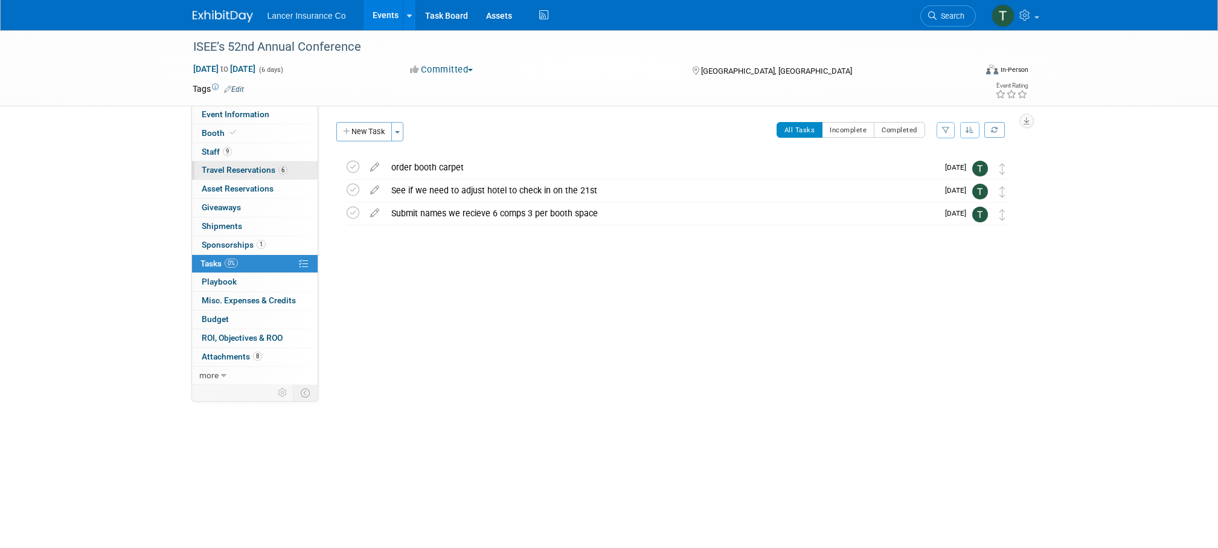
click at [222, 169] on span "Travel Reservations 6" at bounding box center [245, 170] width 86 height 10
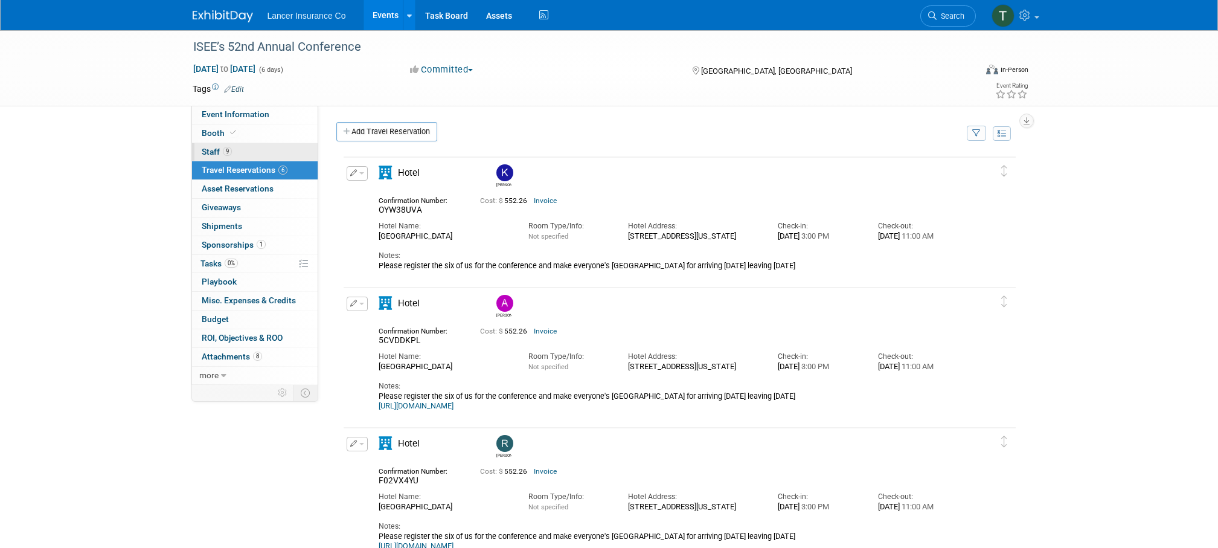
click at [209, 151] on span "Staff 9" at bounding box center [217, 152] width 30 height 10
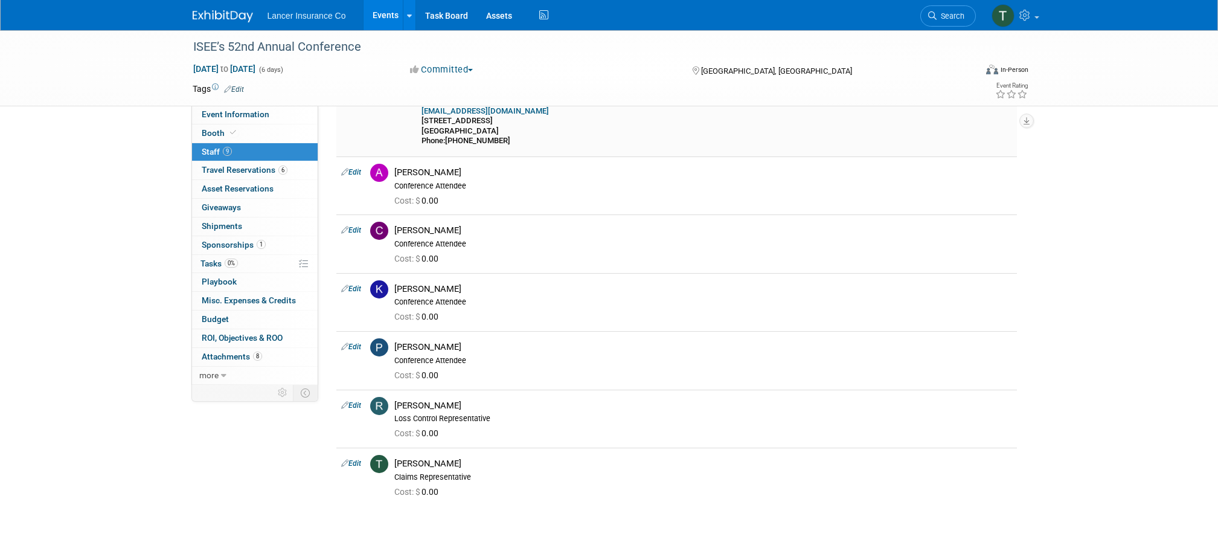
scroll to position [422, 0]
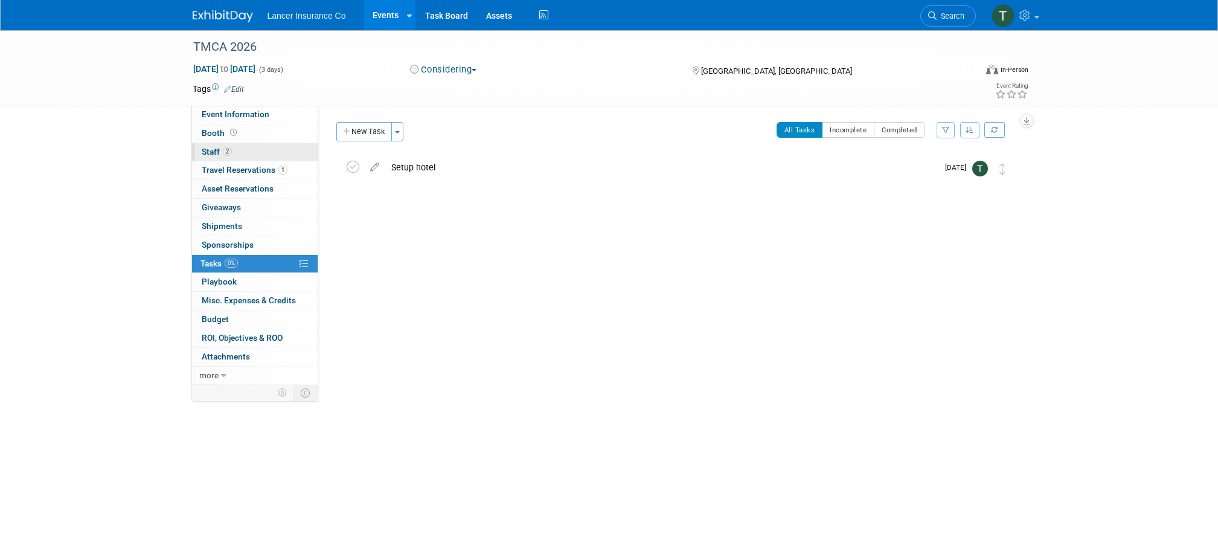
click at [211, 149] on span "Staff 2" at bounding box center [217, 152] width 30 height 10
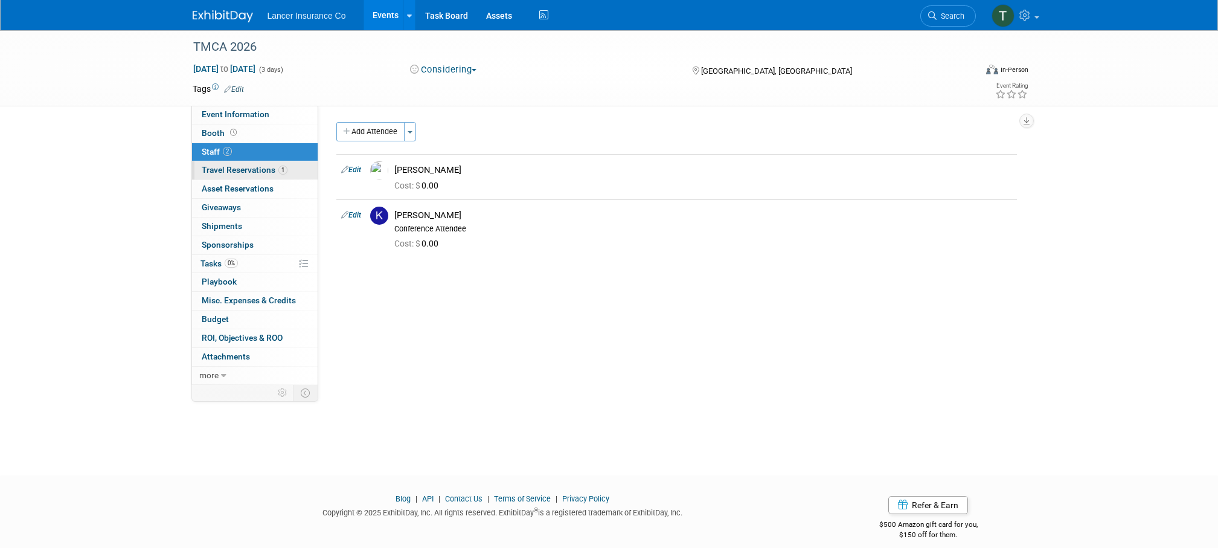
click at [231, 174] on span "Travel Reservations 1" at bounding box center [245, 170] width 86 height 10
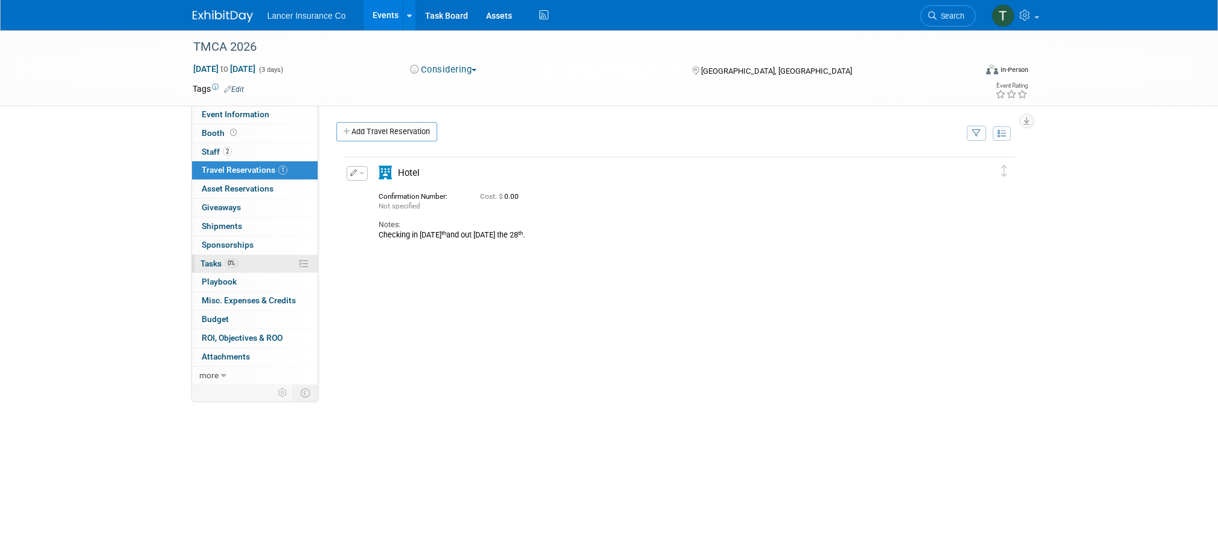
click at [219, 260] on span "Tasks 0%" at bounding box center [218, 263] width 37 height 10
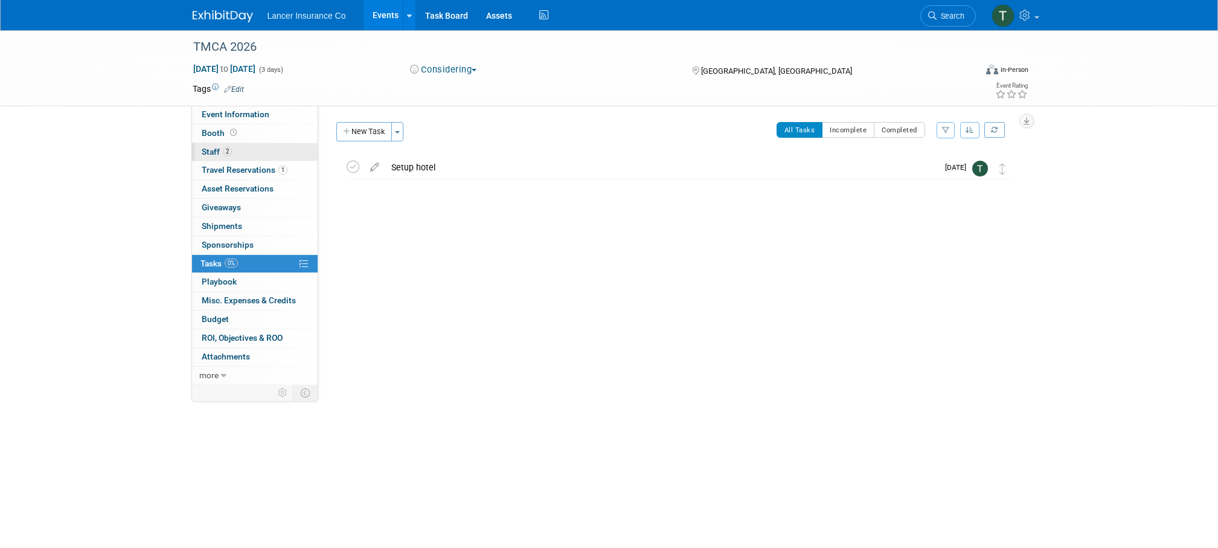
click at [211, 150] on span "Staff 2" at bounding box center [217, 152] width 30 height 10
